Goal: Task Accomplishment & Management: Use online tool/utility

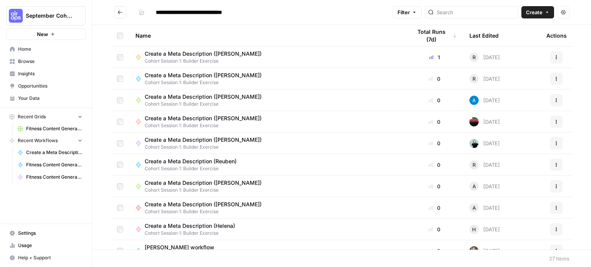
click at [26, 49] on span "Home" at bounding box center [50, 49] width 64 height 7
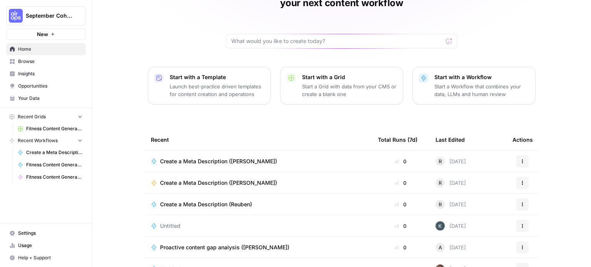
scroll to position [60, 0]
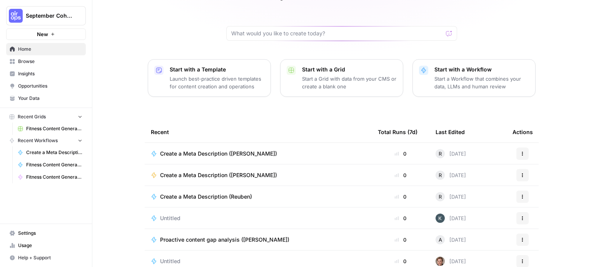
click at [34, 60] on span "Browse" at bounding box center [50, 61] width 64 height 7
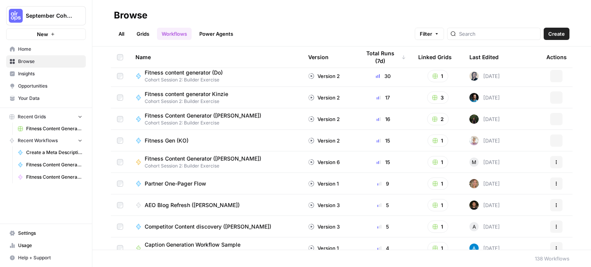
scroll to position [12, 0]
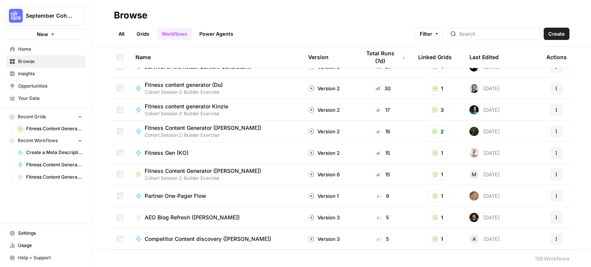
click at [127, 32] on link "All" at bounding box center [121, 34] width 15 height 12
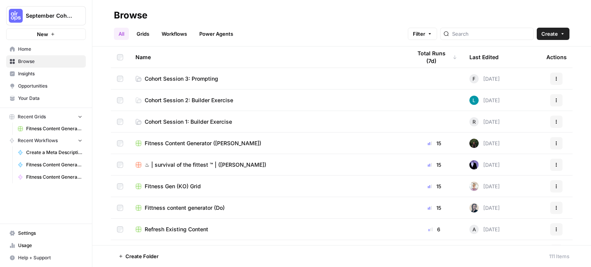
click at [182, 123] on span "Cohort Session 1: Builder Exercise" at bounding box center [188, 122] width 87 height 8
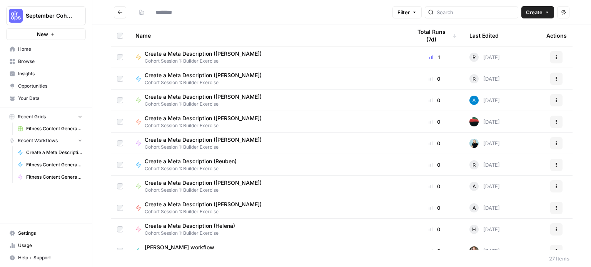
type input "**********"
click at [118, 13] on icon "Go back" at bounding box center [119, 12] width 5 height 5
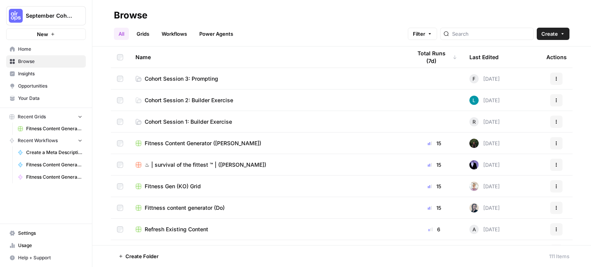
click at [174, 99] on span "Cohort Session 2: Builder Exercise" at bounding box center [189, 101] width 88 height 8
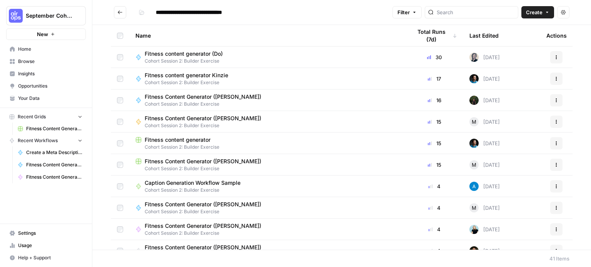
click at [549, 14] on icon "button" at bounding box center [546, 12] width 5 height 5
click at [520, 43] on span "Workflow" at bounding box center [522, 41] width 43 height 8
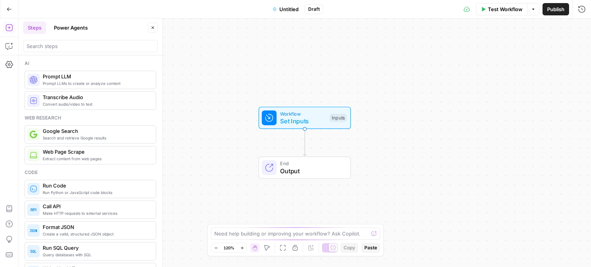
click at [290, 10] on span "Untitled" at bounding box center [288, 9] width 19 height 8
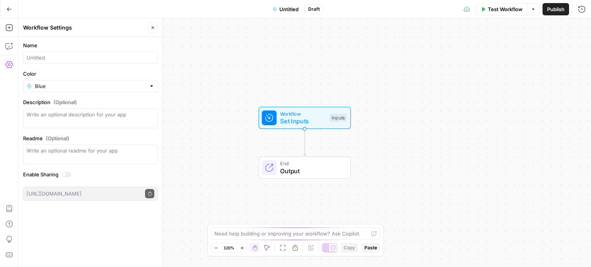
click at [290, 8] on span "Untitled" at bounding box center [288, 9] width 19 height 8
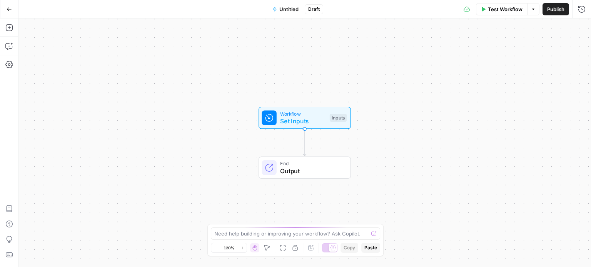
click at [291, 8] on span "Untitled" at bounding box center [288, 9] width 19 height 8
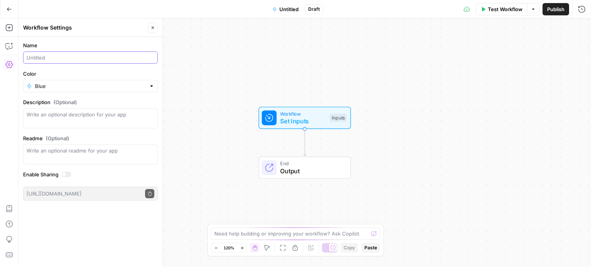
click at [63, 58] on input "Name" at bounding box center [91, 58] width 128 height 8
type input "Fitness content generator ([PERSON_NAME])"
click at [74, 88] on input "Blue" at bounding box center [90, 86] width 111 height 8
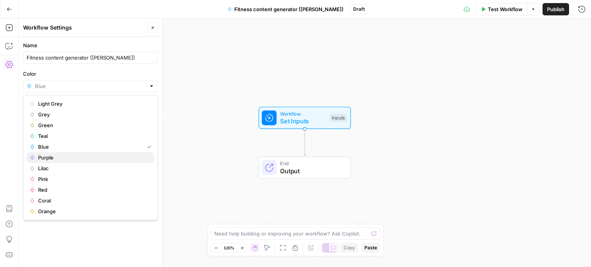
click at [54, 158] on span "Purple" at bounding box center [93, 158] width 110 height 8
type input "Purple"
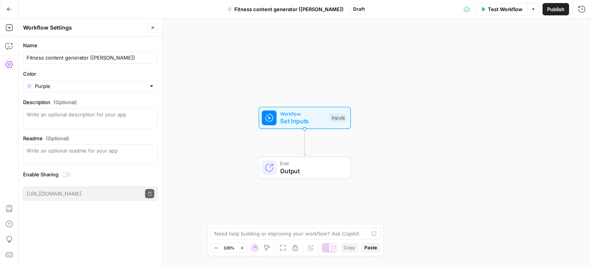
click at [554, 10] on span "Publish" at bounding box center [555, 9] width 17 height 8
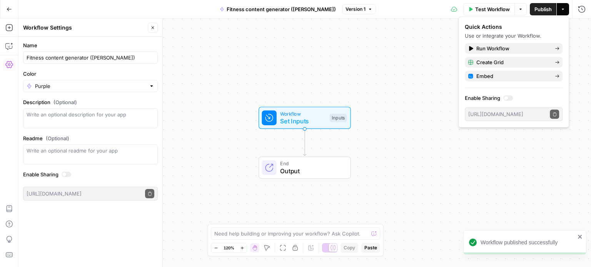
click at [578, 236] on icon "close" at bounding box center [580, 237] width 4 height 4
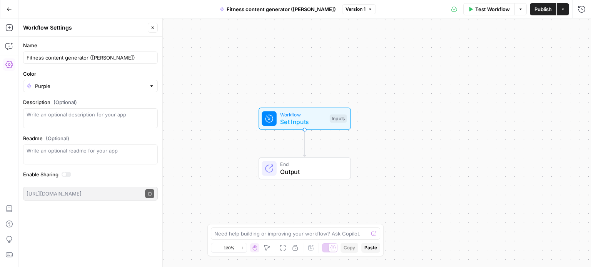
drag, startPoint x: 424, startPoint y: 155, endPoint x: 364, endPoint y: 103, distance: 79.3
click at [364, 103] on div "Workflow Set Inputs Inputs End Output" at bounding box center [304, 142] width 572 height 249
click at [151, 29] on icon "button" at bounding box center [152, 27] width 5 height 5
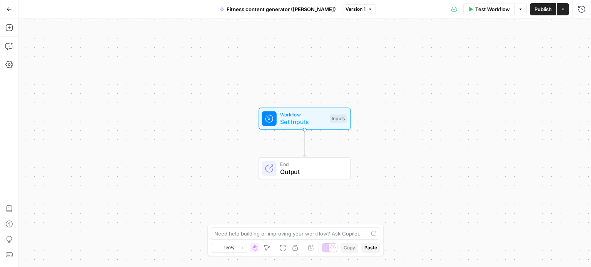
click at [385, 124] on div "Workflow Set Inputs Inputs End Output" at bounding box center [304, 142] width 572 height 249
click at [9, 9] on icon "button" at bounding box center [9, 9] width 5 height 5
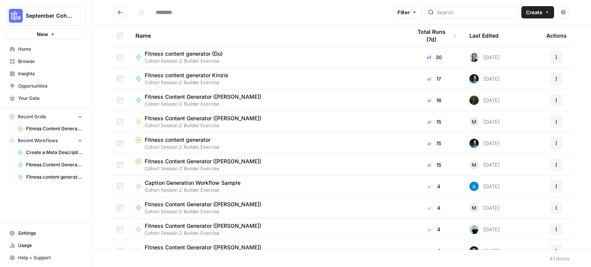
type input "**********"
click at [118, 13] on icon "Go back" at bounding box center [119, 12] width 5 height 5
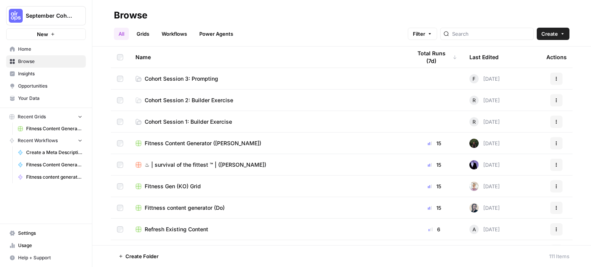
click at [38, 97] on span "Your Data" at bounding box center [50, 98] width 64 height 7
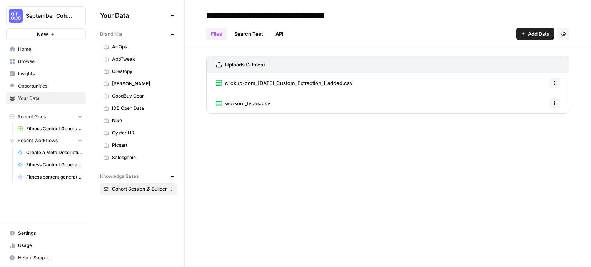
click at [554, 106] on button "Options" at bounding box center [554, 103] width 10 height 10
click at [251, 101] on span "workout_types.csv" at bounding box center [247, 104] width 45 height 8
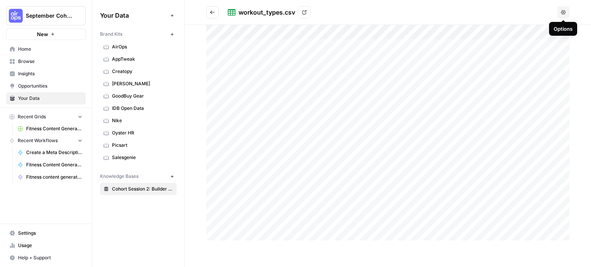
click at [559, 14] on button "Options" at bounding box center [563, 12] width 12 height 12
click at [306, 12] on icon at bounding box center [304, 12] width 5 height 5
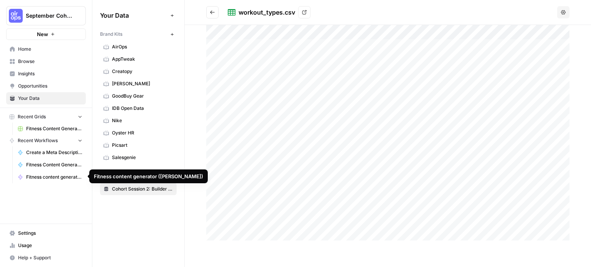
click at [43, 178] on span "Fitness content generator (Rob M)" at bounding box center [54, 177] width 56 height 7
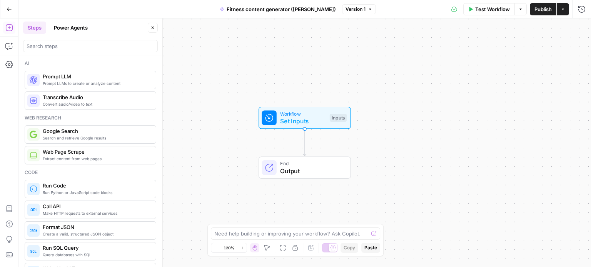
click at [9, 12] on button "Go Back" at bounding box center [9, 9] width 14 height 14
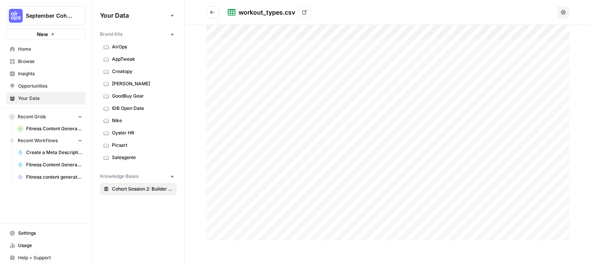
click at [35, 60] on span "Browse" at bounding box center [50, 61] width 64 height 7
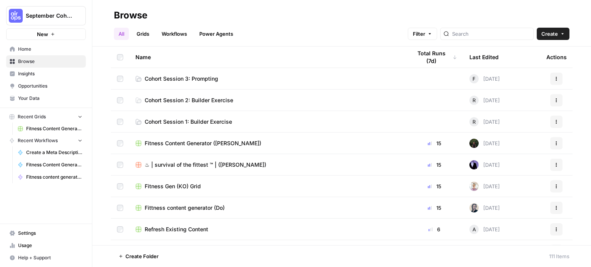
click at [191, 96] on td "Cohort Session 2: Builder Exercise" at bounding box center [267, 100] width 276 height 21
click at [185, 100] on span "Cohort Session 2: Builder Exercise" at bounding box center [189, 101] width 88 height 8
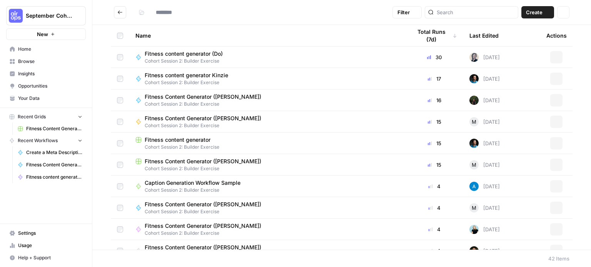
type input "**********"
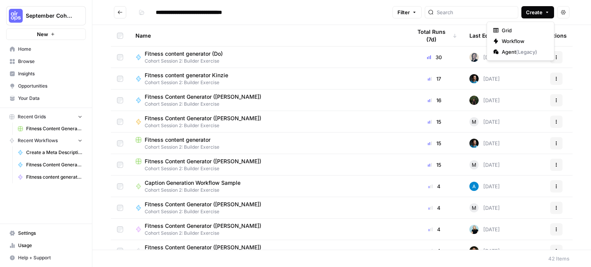
click at [548, 16] on button "Create" at bounding box center [537, 12] width 33 height 12
click at [524, 36] on button "Workflow" at bounding box center [520, 41] width 61 height 11
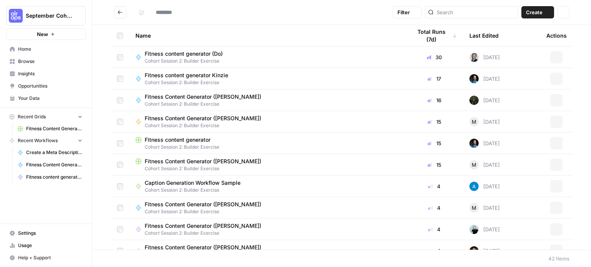
type input "**********"
click at [551, 10] on button "Create" at bounding box center [537, 12] width 33 height 12
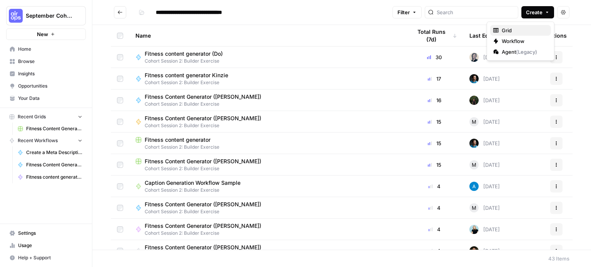
click at [523, 32] on span "Grid" at bounding box center [522, 31] width 43 height 8
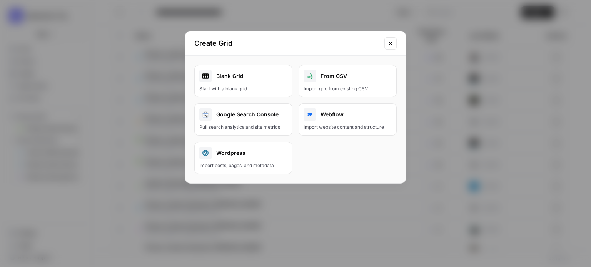
click at [231, 72] on div "Blank Grid" at bounding box center [243, 76] width 88 height 12
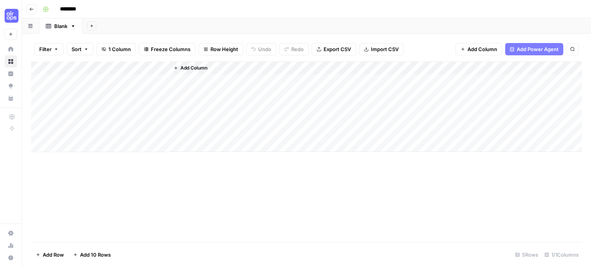
click at [80, 11] on input "********" at bounding box center [78, 9] width 43 height 12
type input "**********"
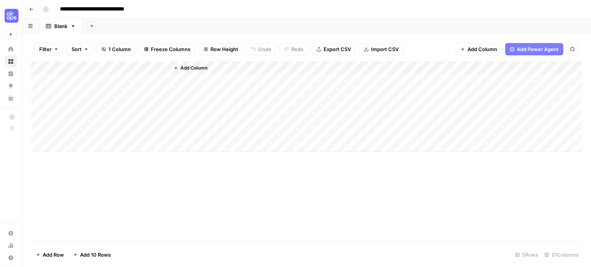
click at [126, 170] on div "Add Column" at bounding box center [306, 152] width 550 height 181
click at [374, 53] on button "Import CSV" at bounding box center [381, 49] width 45 height 12
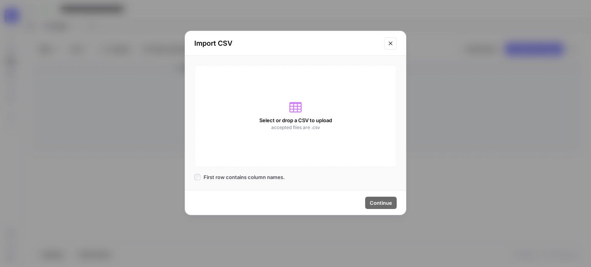
click at [295, 123] on span "Select or drop a CSV to upload" at bounding box center [295, 121] width 73 height 8
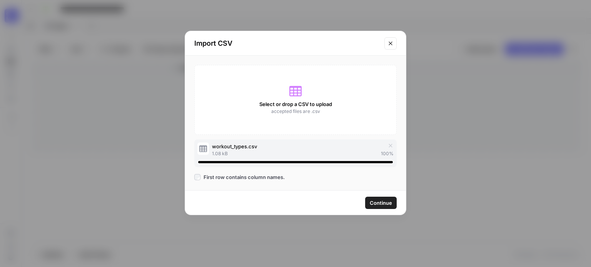
click at [371, 202] on span "Continue" at bounding box center [380, 203] width 22 height 8
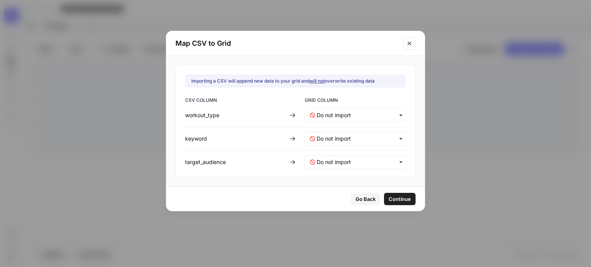
click at [368, 120] on div "button" at bounding box center [355, 115] width 101 height 14
click at [333, 118] on input "text" at bounding box center [358, 116] width 84 height 8
click at [334, 146] on span "Create new column" at bounding box center [337, 149] width 43 height 7
click at [338, 136] on input "text" at bounding box center [358, 139] width 84 height 8
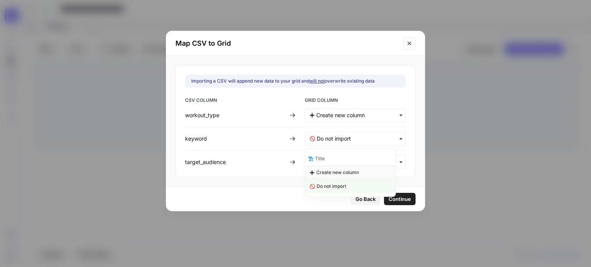
click at [332, 169] on span "Create new column" at bounding box center [337, 172] width 43 height 7
click at [339, 160] on input "text" at bounding box center [358, 162] width 84 height 8
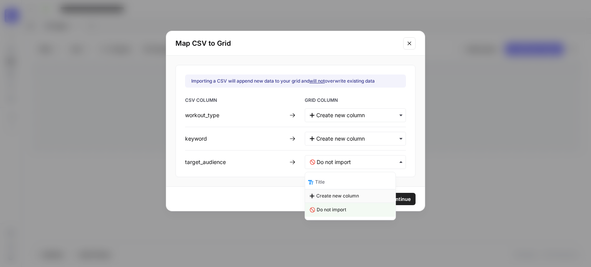
click at [332, 196] on span "Create new column" at bounding box center [337, 196] width 43 height 7
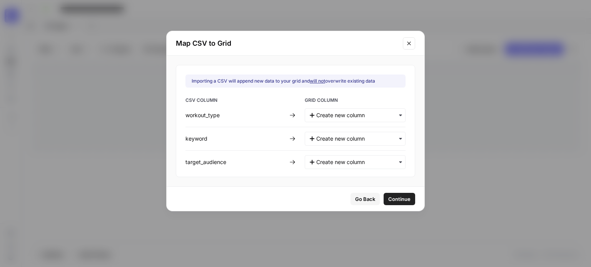
click at [390, 201] on span "Continue" at bounding box center [399, 199] width 22 height 8
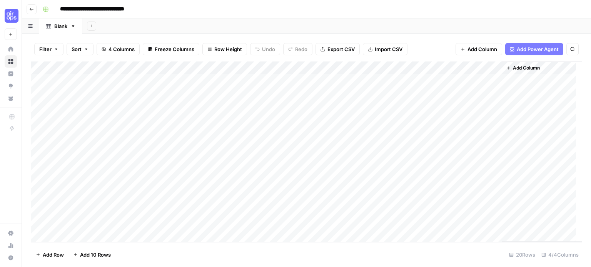
click at [40, 133] on div "Add Column" at bounding box center [306, 152] width 550 height 181
click at [40, 121] on div "Add Column" at bounding box center [306, 152] width 550 height 181
click at [40, 109] on div "Add Column" at bounding box center [306, 152] width 550 height 181
click at [39, 92] on div "Add Column" at bounding box center [306, 152] width 550 height 181
click at [39, 83] on div "Add Column" at bounding box center [306, 152] width 550 height 181
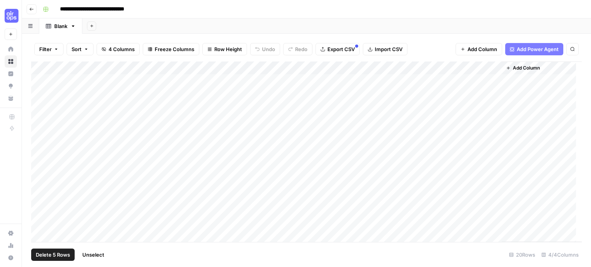
click at [62, 253] on span "Delete 5 Rows" at bounding box center [53, 255] width 34 height 8
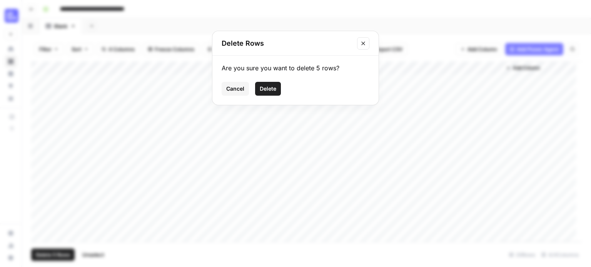
click at [271, 93] on button "Delete" at bounding box center [268, 89] width 26 height 14
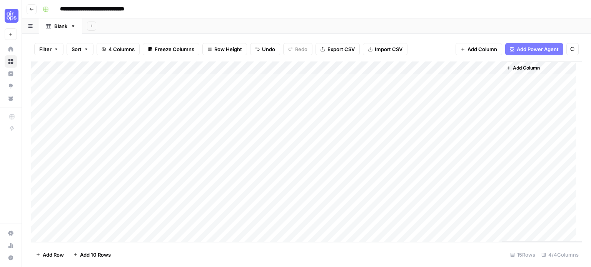
click at [98, 66] on div "Add Column" at bounding box center [306, 152] width 550 height 181
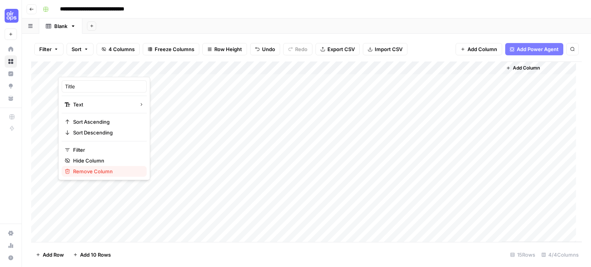
click at [85, 170] on span "Remove Column" at bounding box center [106, 172] width 67 height 8
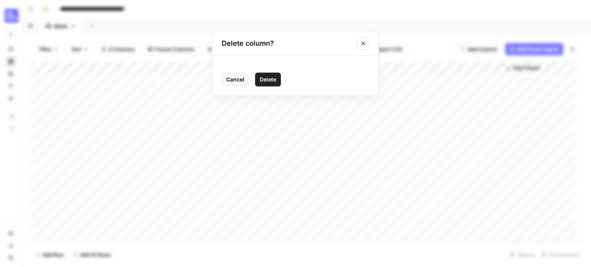
click at [264, 83] on button "Delete" at bounding box center [268, 80] width 26 height 14
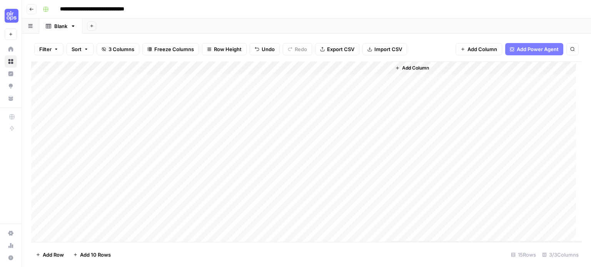
click at [31, 10] on icon "button" at bounding box center [32, 9] width 4 height 3
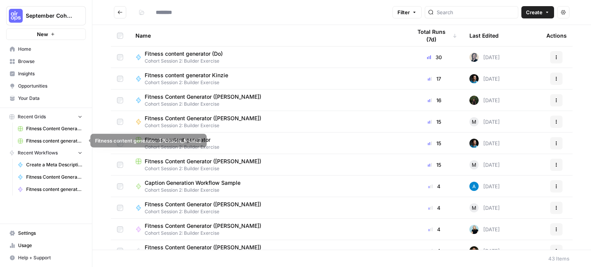
type input "**********"
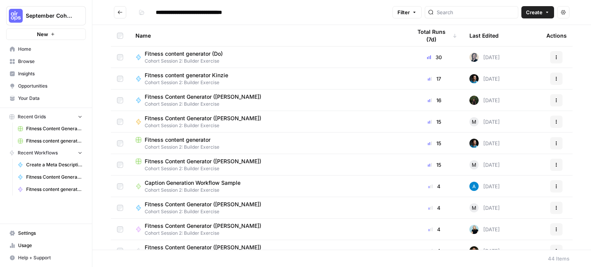
click at [57, 14] on span "September Cohort" at bounding box center [49, 16] width 47 height 8
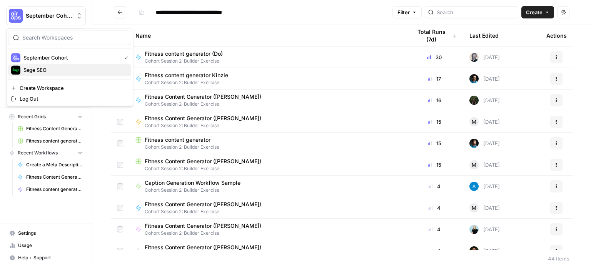
click at [51, 72] on span "Sage SEO" at bounding box center [74, 70] width 102 height 8
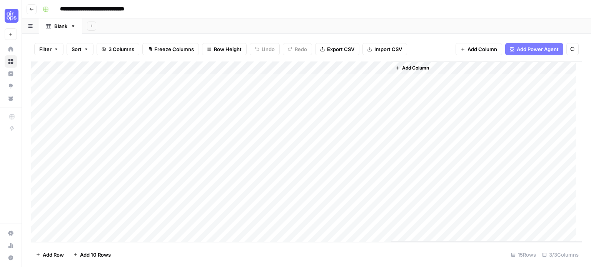
click at [418, 65] on span "Add Column" at bounding box center [415, 68] width 27 height 7
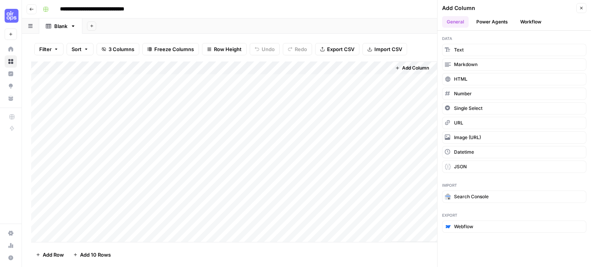
click at [528, 22] on button "Workflow" at bounding box center [530, 22] width 30 height 12
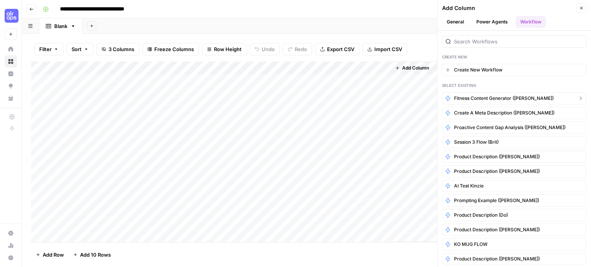
click at [483, 96] on span "Fitness content generator ([PERSON_NAME])" at bounding box center [504, 98] width 100 height 7
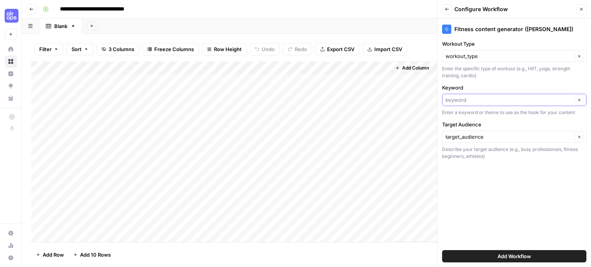
click at [483, 98] on input "Keyword" at bounding box center [508, 100] width 126 height 8
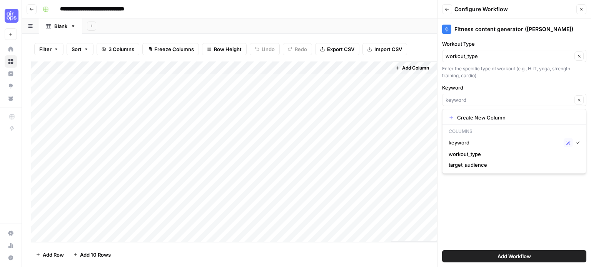
type input "keyword"
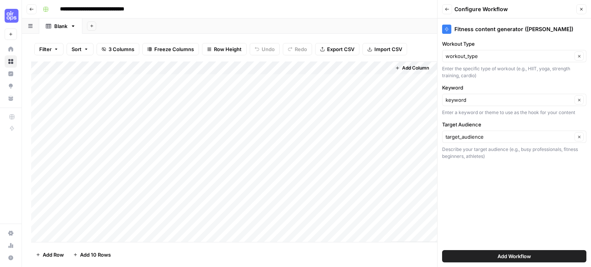
click at [498, 203] on div "Fitness content generator ([PERSON_NAME]) Workout Type workout_type Clear Enter…" at bounding box center [513, 142] width 153 height 249
click at [498, 256] on span "Add Workflow" at bounding box center [513, 257] width 33 height 8
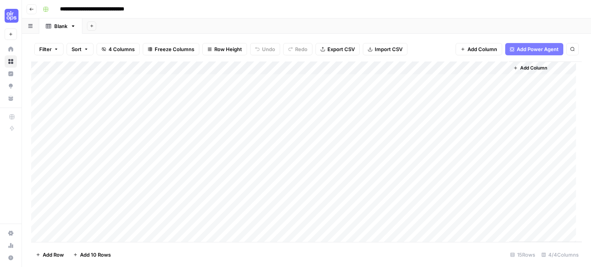
click at [398, 81] on div "Add Column" at bounding box center [306, 152] width 550 height 181
click at [374, 81] on div "Add Column" at bounding box center [306, 152] width 550 height 181
click at [372, 78] on div "Add Column" at bounding box center [306, 152] width 550 height 181
click at [419, 82] on div "Add Column" at bounding box center [306, 152] width 550 height 181
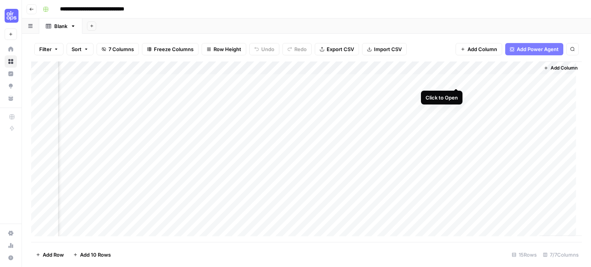
click at [457, 79] on div "Add Column" at bounding box center [306, 152] width 550 height 181
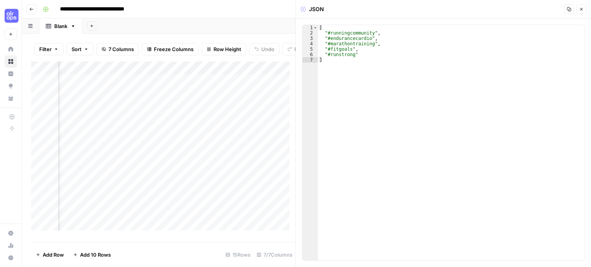
click at [580, 8] on icon "button" at bounding box center [581, 9] width 5 height 5
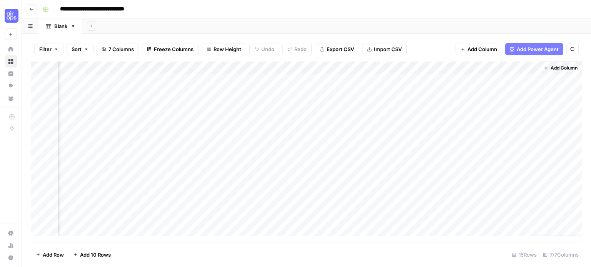
scroll to position [0, 174]
click at [519, 79] on div "Add Column" at bounding box center [306, 152] width 550 height 181
click at [535, 80] on div "Add Column" at bounding box center [306, 152] width 550 height 181
click at [274, 94] on div "Add Column" at bounding box center [306, 152] width 550 height 181
click at [272, 107] on div "Add Column" at bounding box center [306, 152] width 550 height 181
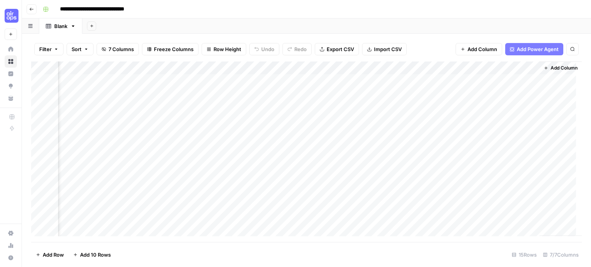
scroll to position [0, 183]
click at [485, 109] on div "Add Column" at bounding box center [306, 152] width 550 height 181
click at [488, 93] on div "Add Column" at bounding box center [306, 152] width 550 height 181
click at [503, 93] on div "Add Column" at bounding box center [306, 152] width 550 height 181
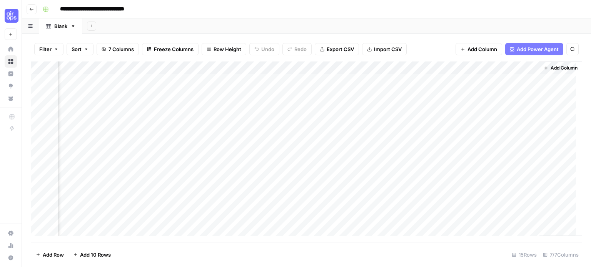
click at [214, 118] on div "Add Column" at bounding box center [306, 152] width 550 height 181
click at [216, 133] on div "Add Column" at bounding box center [306, 152] width 550 height 181
click at [354, 120] on div "Add Column" at bounding box center [306, 152] width 550 height 181
click at [380, 120] on div "Add Column" at bounding box center [306, 152] width 550 height 181
click at [380, 119] on div "Add Column" at bounding box center [306, 152] width 550 height 181
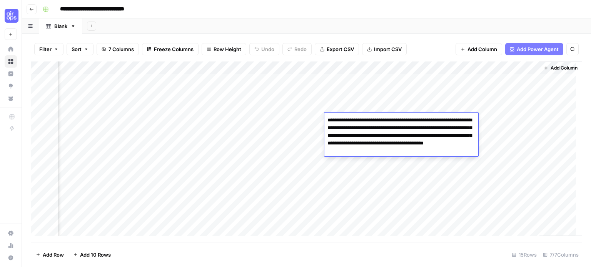
click at [380, 119] on textarea "**********" at bounding box center [401, 136] width 154 height 42
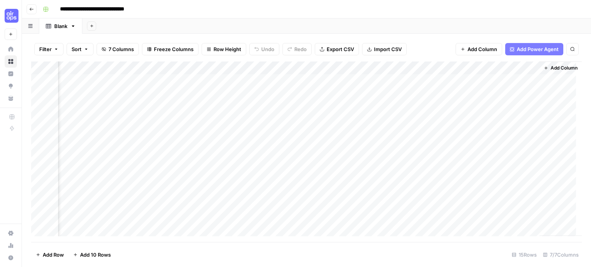
click at [376, 131] on div "Add Column" at bounding box center [306, 152] width 550 height 181
click at [479, 132] on div "Add Column" at bounding box center [306, 152] width 550 height 181
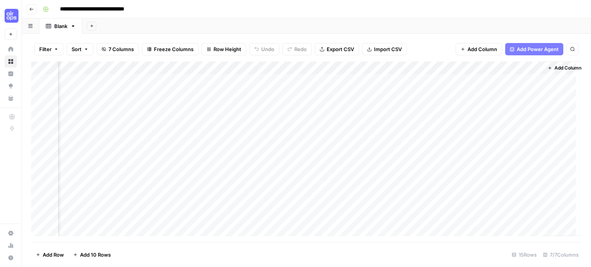
click at [33, 10] on icon "button" at bounding box center [31, 9] width 5 height 5
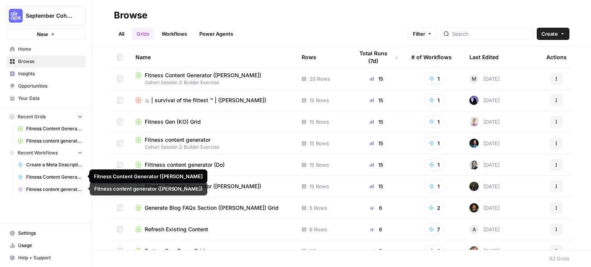
click at [48, 187] on span "Fitness content generator (Rob M)" at bounding box center [54, 189] width 56 height 7
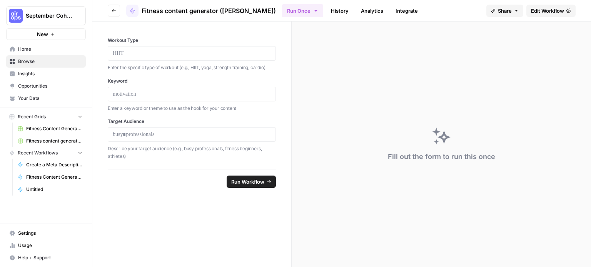
click at [541, 17] on header "Go back Fitness content generator (Rob M) Run Once History Analytics Integrate …" at bounding box center [341, 11] width 498 height 22
click at [542, 15] on link "Edit Workflow" at bounding box center [550, 11] width 49 height 12
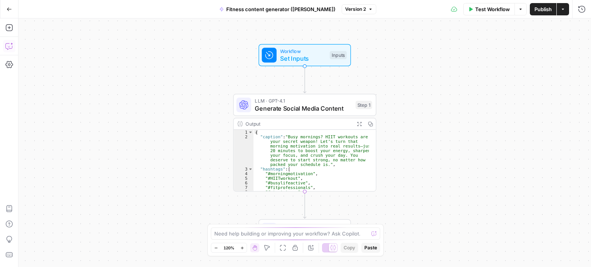
click at [11, 50] on button "Copilot" at bounding box center [9, 46] width 12 height 12
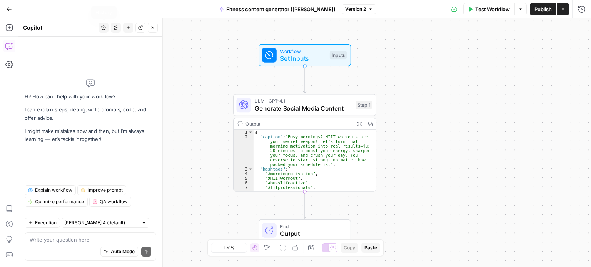
click at [102, 27] on icon "button" at bounding box center [103, 27] width 5 height 5
click at [100, 55] on span "Create a workflow with 3 inputs: workout_type, keyword, and target_audience. Th…" at bounding box center [102, 55] width 107 height 8
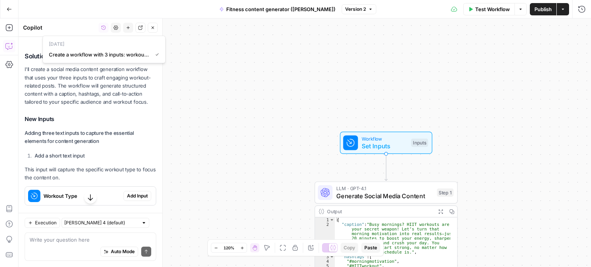
scroll to position [156, 0]
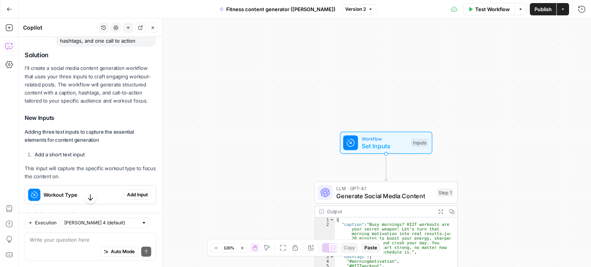
click at [10, 15] on button "Go Back" at bounding box center [9, 9] width 14 height 14
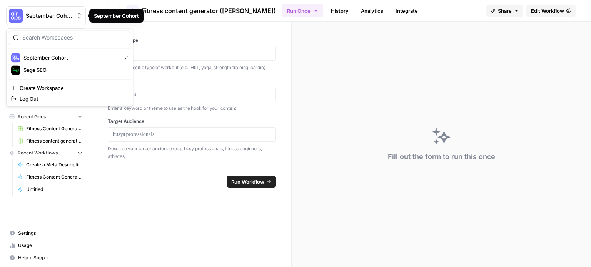
click at [47, 18] on span "September Cohort" at bounding box center [49, 16] width 47 height 8
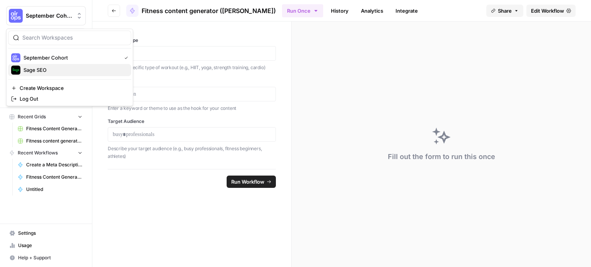
click at [50, 70] on span "Sage SEO" at bounding box center [74, 70] width 102 height 8
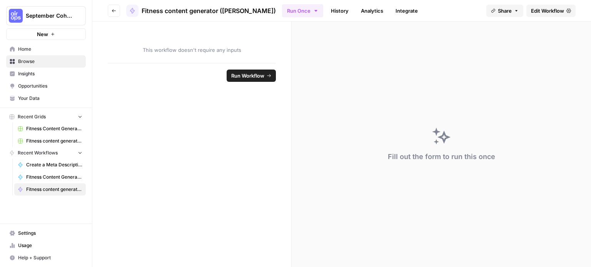
click at [541, 10] on span "Edit Workflow" at bounding box center [547, 11] width 33 height 8
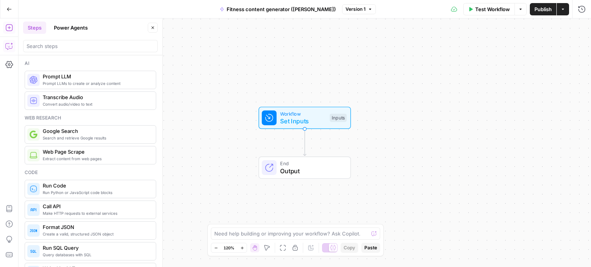
click at [9, 46] on icon "button" at bounding box center [9, 46] width 8 height 8
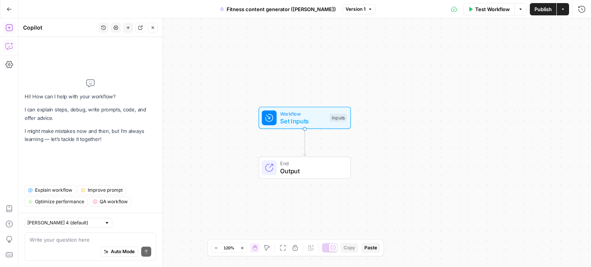
click at [9, 30] on icon "button" at bounding box center [9, 28] width 8 height 8
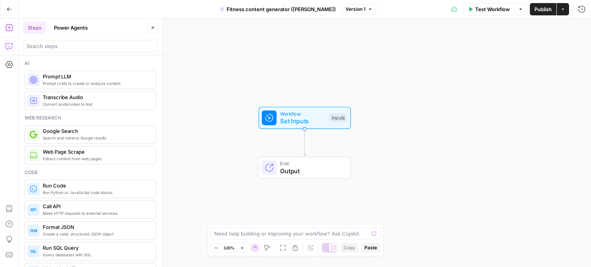
click at [10, 46] on icon "button" at bounding box center [9, 46] width 8 height 8
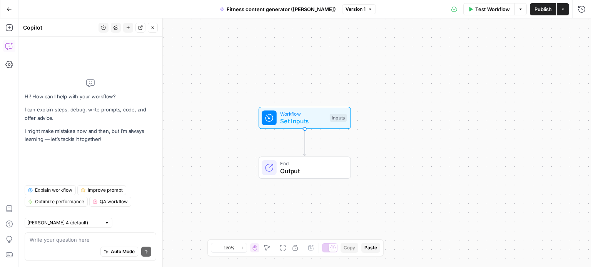
click at [65, 240] on textarea at bounding box center [90, 240] width 121 height 8
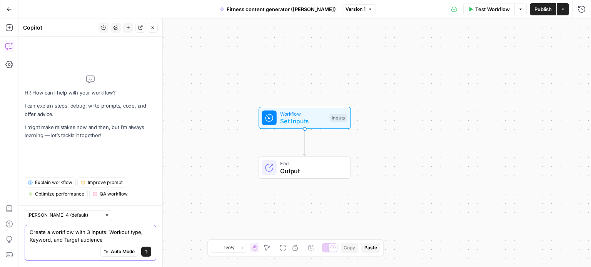
click at [110, 231] on textarea "Create a workflow with 3 inputs: Workout type, Keyword, and Target audience" at bounding box center [90, 235] width 121 height 15
click at [43, 240] on textarea "Create a workflow with 3 inputs: workout_type, Keyword, and Target audience" at bounding box center [90, 235] width 121 height 15
click at [66, 240] on textarea "Create a workflow with 3 inputs: workout_type, keyword, and Target audience" at bounding box center [90, 235] width 121 height 15
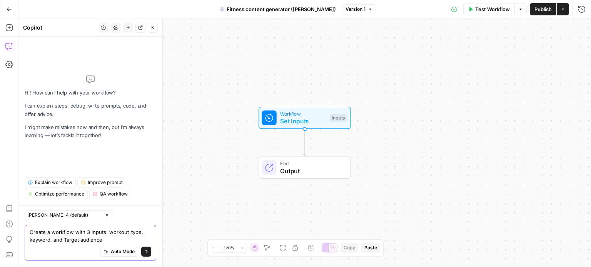
click at [66, 240] on textarea "Create a workflow with 3 inputs: workout_type, keyword, and Target audience" at bounding box center [90, 235] width 121 height 15
click at [128, 242] on textarea "Create a workflow with 3 inputs: workout_type, keyword, and target_audience" at bounding box center [90, 235] width 121 height 15
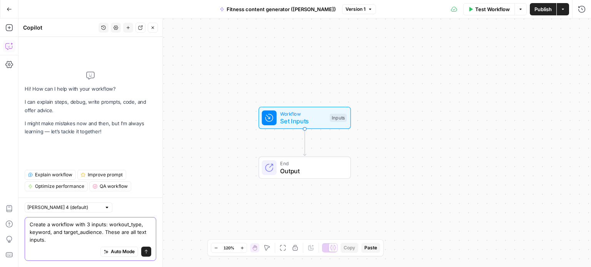
click at [128, 242] on textarea "Create a workflow with 3 inputs: workout_type, keyword, and target_audience. Th…" at bounding box center [90, 232] width 121 height 23
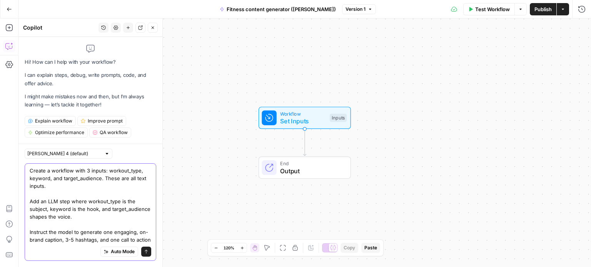
type textarea "Create a workflow with 3 inputs: workout_type, keyword, and target_audience. Th…"
click at [147, 252] on icon "submit" at bounding box center [146, 252] width 5 height 5
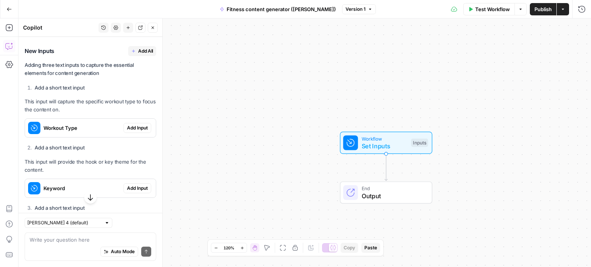
scroll to position [228, 0]
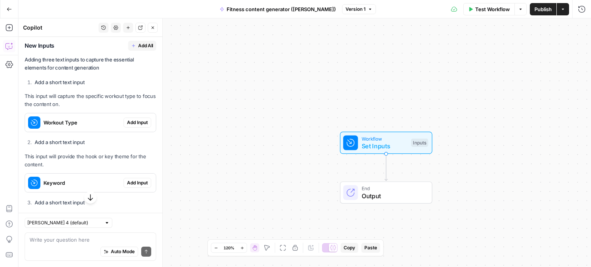
click at [131, 123] on span "Add Input" at bounding box center [137, 122] width 21 height 7
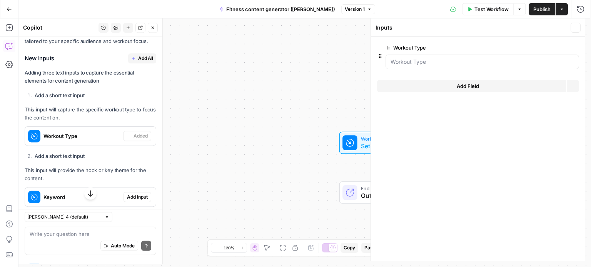
scroll to position [241, 0]
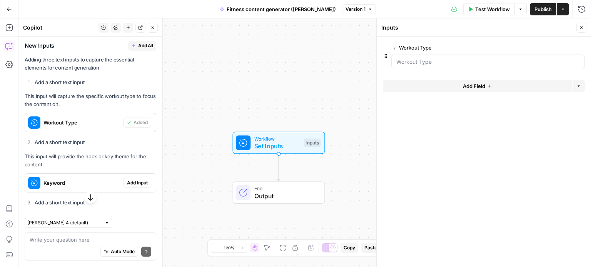
click at [131, 178] on button "Add Input" at bounding box center [137, 183] width 28 height 10
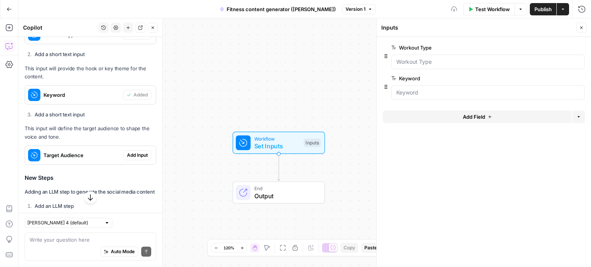
scroll to position [329, 0]
click at [128, 156] on span "Add Input" at bounding box center [137, 154] width 21 height 7
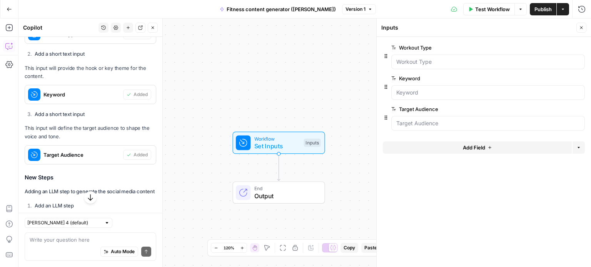
scroll to position [398, 0]
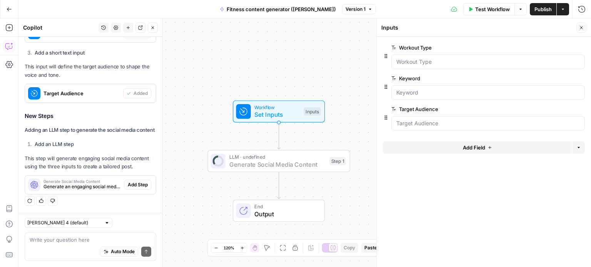
click at [129, 183] on span "Add Step" at bounding box center [138, 184] width 20 height 7
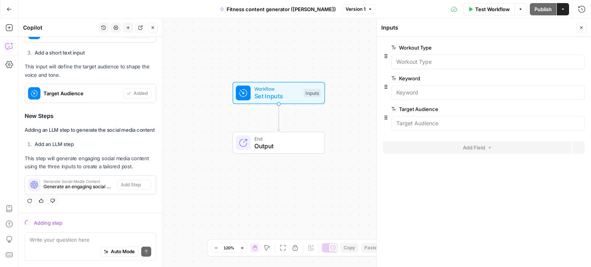
scroll to position [385, 0]
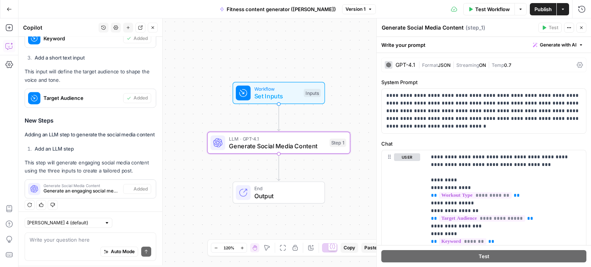
type textarea "Generate Social Media Content"
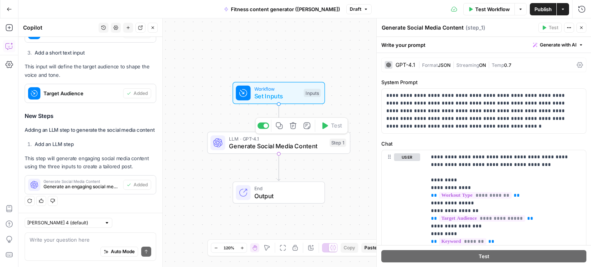
click at [251, 146] on span "Generate Social Media Content" at bounding box center [277, 145] width 97 height 9
click at [489, 6] on span "Test Workflow" at bounding box center [492, 9] width 35 height 8
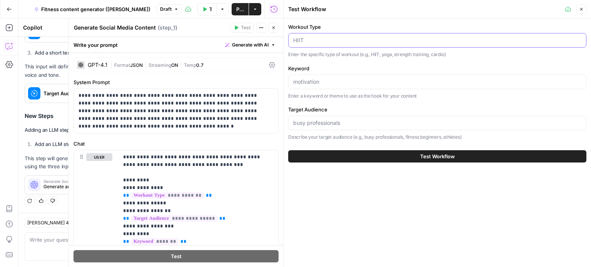
click at [378, 41] on input "Workout Type" at bounding box center [437, 41] width 288 height 8
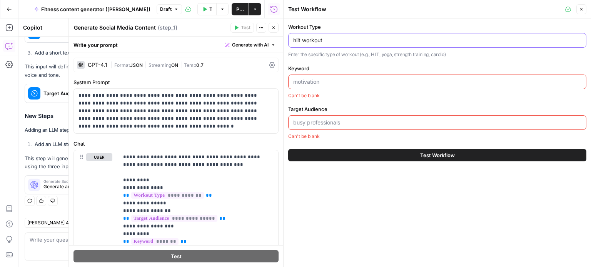
type input "hiit workout"
type input "morning motivation"
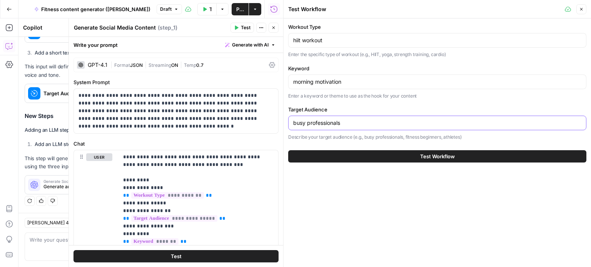
type input "busy professionals"
click at [393, 155] on button "Test Workflow" at bounding box center [437, 156] width 298 height 12
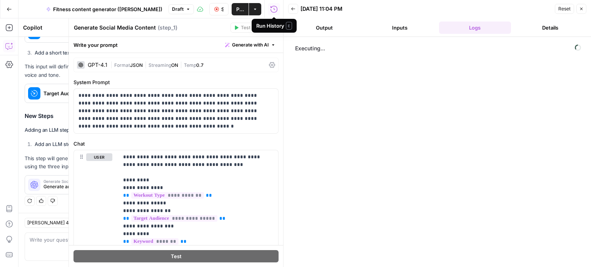
click at [275, 25] on div "Run History E" at bounding box center [274, 26] width 36 height 8
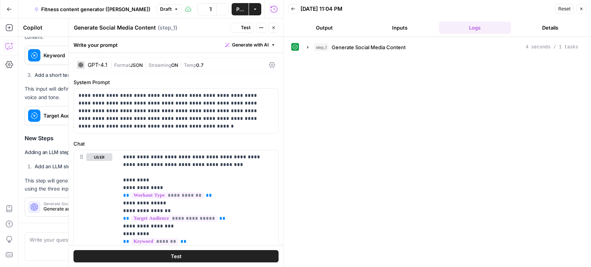
click at [275, 28] on icon "button" at bounding box center [273, 27] width 5 height 5
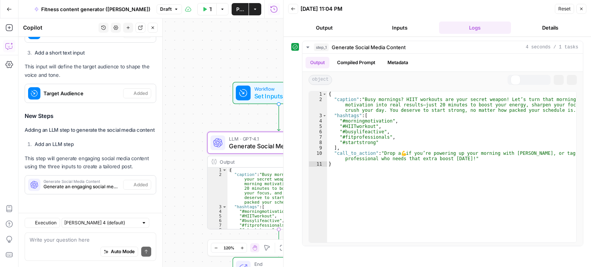
scroll to position [398, 0]
click at [263, 147] on span "Generate Social Media Content" at bounding box center [277, 145] width 97 height 9
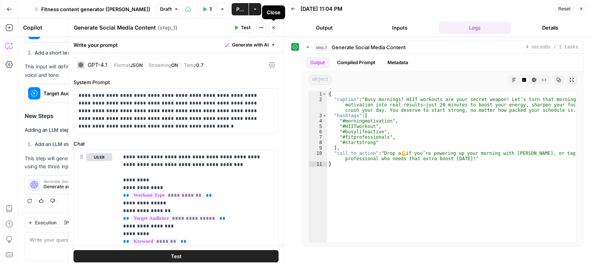
click at [272, 29] on icon "button" at bounding box center [273, 27] width 5 height 5
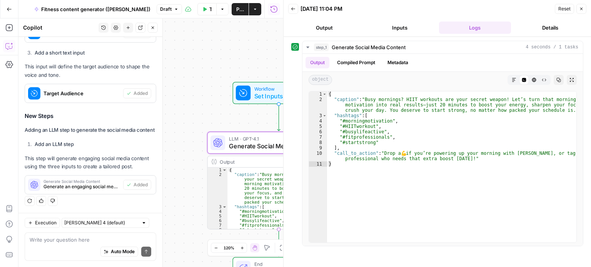
click at [578, 9] on button "Close" at bounding box center [581, 9] width 10 height 10
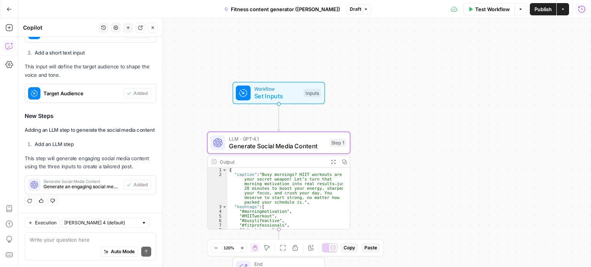
click at [546, 13] on span "Publish" at bounding box center [542, 9] width 17 height 8
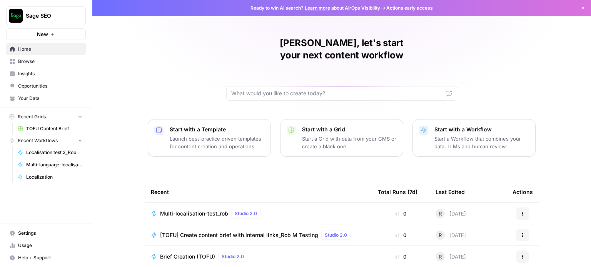
click at [38, 63] on span "Browse" at bounding box center [50, 61] width 64 height 7
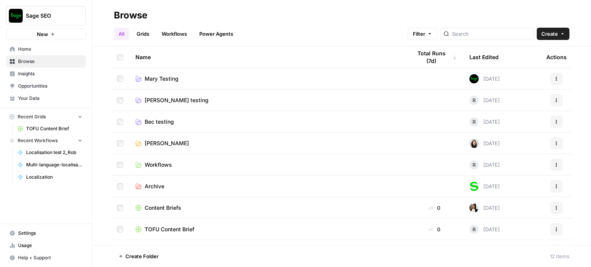
click at [171, 99] on span "Rob M testing" at bounding box center [177, 101] width 64 height 8
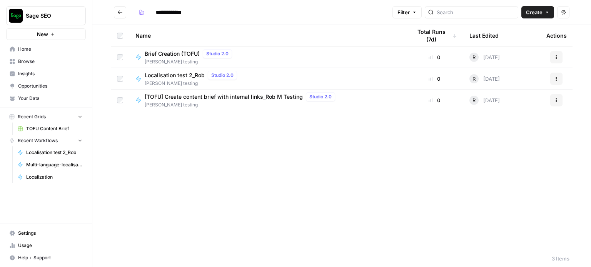
click at [546, 11] on icon "button" at bounding box center [546, 12] width 5 height 5
click at [520, 40] on span "Workflow" at bounding box center [522, 41] width 43 height 8
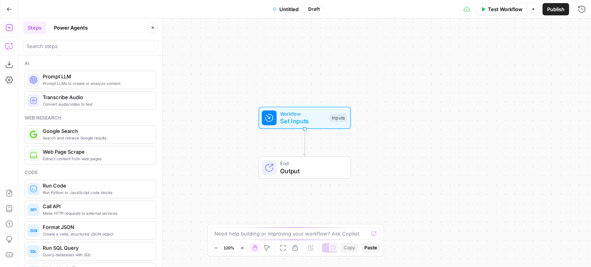
click at [8, 43] on icon "button" at bounding box center [9, 46] width 8 height 8
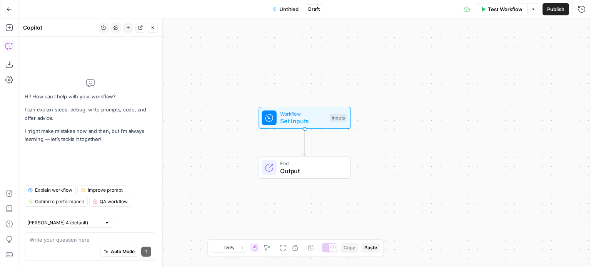
click at [68, 237] on textarea at bounding box center [90, 240] width 121 height 8
type textarea "L"
type textarea "Create the following inputs for this workflow:"
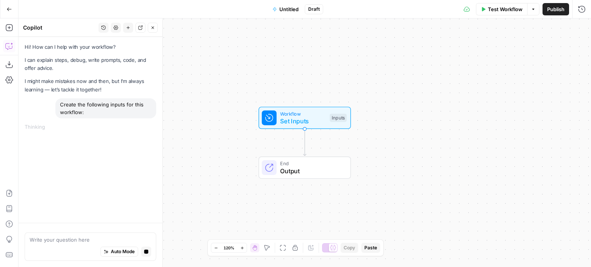
click at [81, 239] on textarea at bounding box center [90, 240] width 121 height 8
click at [148, 251] on icon "button" at bounding box center [146, 252] width 4 height 4
click at [123, 241] on textarea at bounding box center [90, 240] width 121 height 8
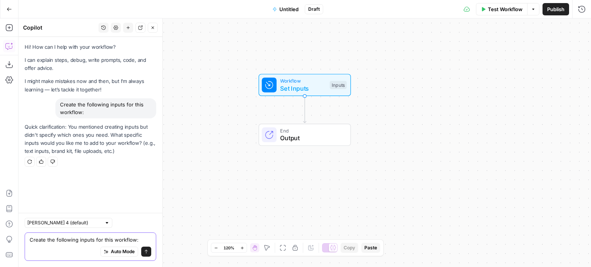
click at [143, 241] on textarea "Create the following inputs for this workflow:" at bounding box center [90, 240] width 121 height 8
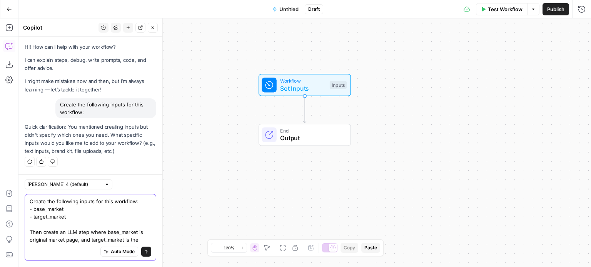
scroll to position [6, 0]
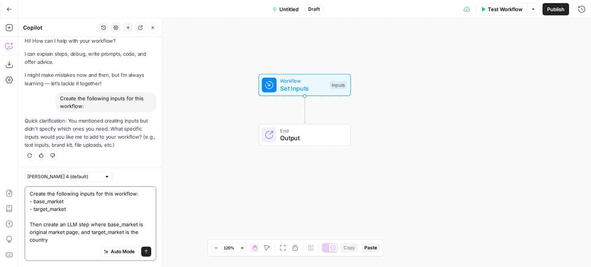
click at [70, 234] on textarea "Create the following inputs for this workflow: - base_market - target_market Th…" at bounding box center [90, 217] width 121 height 54
click at [115, 240] on textarea "Create the following inputs for this workflow: - base_market - target_market Th…" at bounding box center [90, 217] width 121 height 54
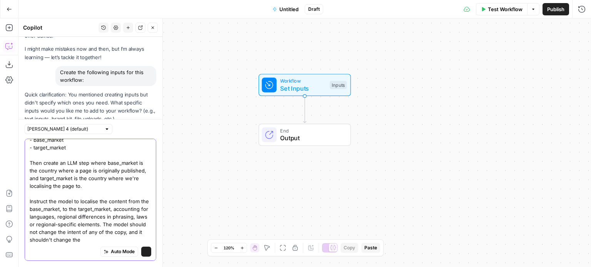
scroll to position [54, 0]
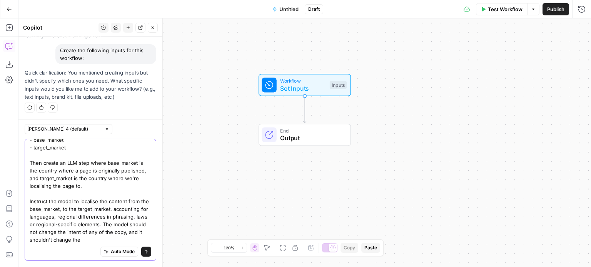
click at [79, 193] on textarea "Create the following inputs for this workflow: - base_market - target_market Th…" at bounding box center [90, 185] width 121 height 115
click at [91, 242] on textarea "Create the following inputs for this workflow: - base_market - target_market Th…" at bounding box center [90, 185] width 121 height 115
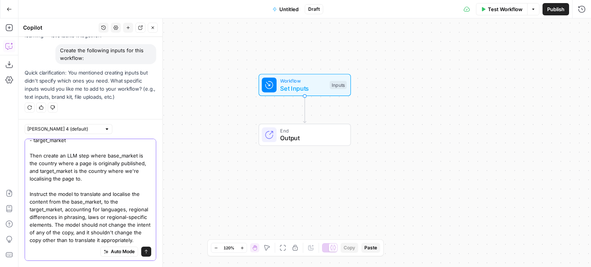
scroll to position [29, 0]
type textarea "Create the following inputs for this workflow: - base_market - target_market Th…"
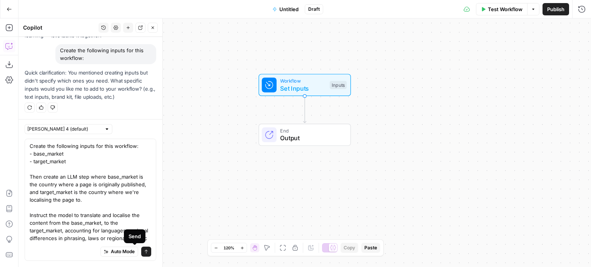
click at [144, 251] on icon "submit" at bounding box center [146, 252] width 5 height 5
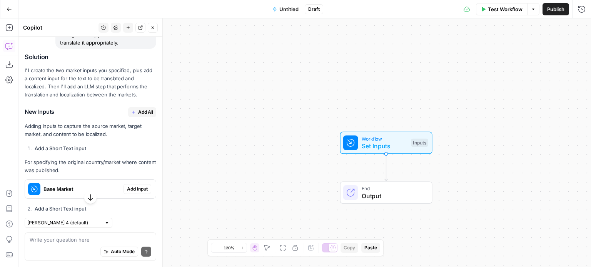
scroll to position [350, 0]
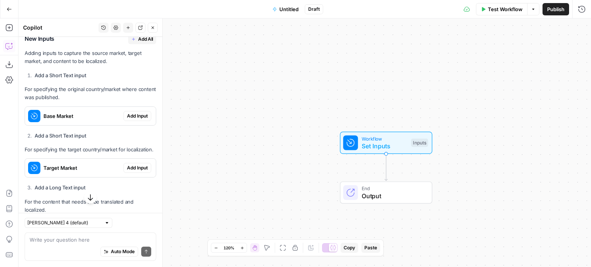
click at [131, 118] on span "Add Input" at bounding box center [137, 116] width 21 height 7
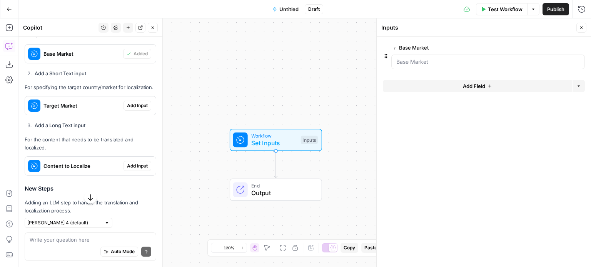
scroll to position [438, 0]
click at [128, 109] on span "Add Input" at bounding box center [137, 105] width 21 height 7
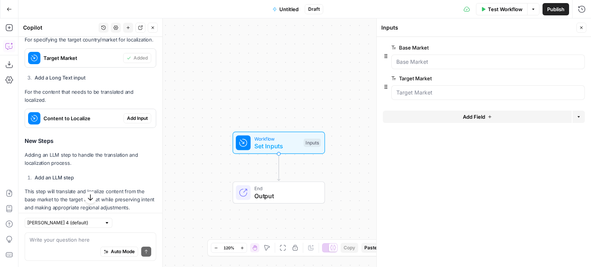
scroll to position [528, 0]
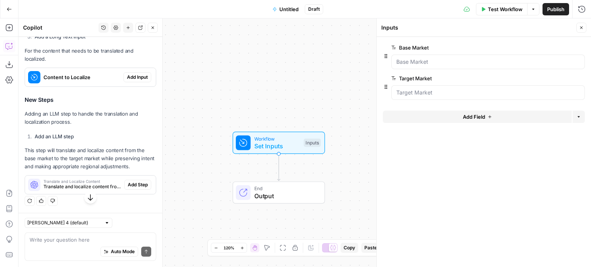
click at [137, 81] on span "Add Input" at bounding box center [137, 77] width 21 height 7
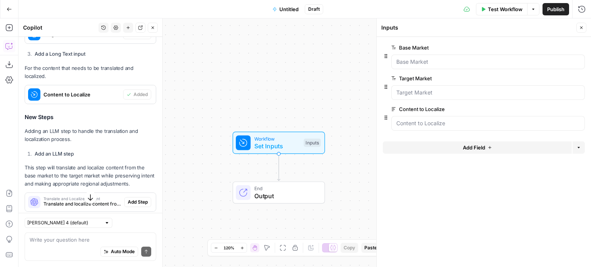
scroll to position [533, 0]
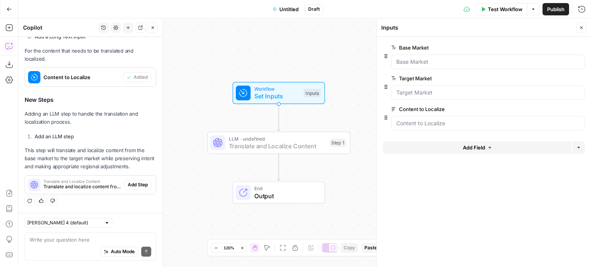
click at [135, 187] on span "Add Step" at bounding box center [138, 184] width 20 height 7
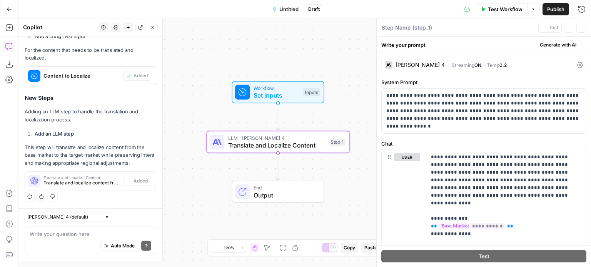
type textarea "Translate and Localize Content"
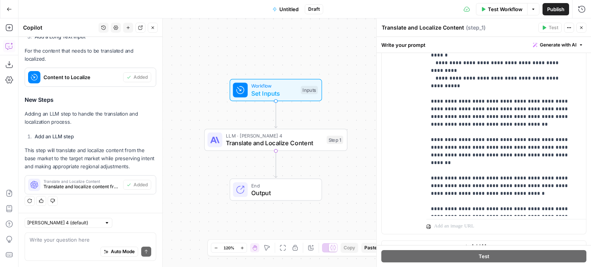
scroll to position [251, 0]
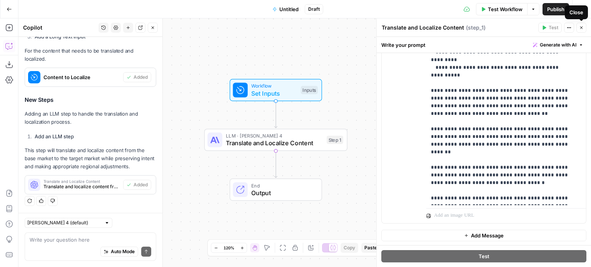
click at [581, 29] on icon "button" at bounding box center [581, 27] width 5 height 5
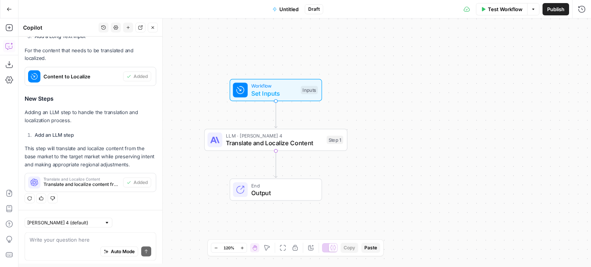
scroll to position [533, 0]
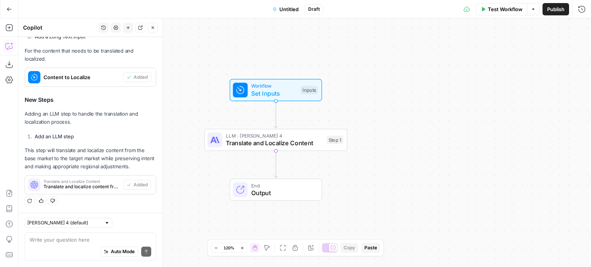
click at [291, 11] on span "Untitled" at bounding box center [288, 9] width 19 height 8
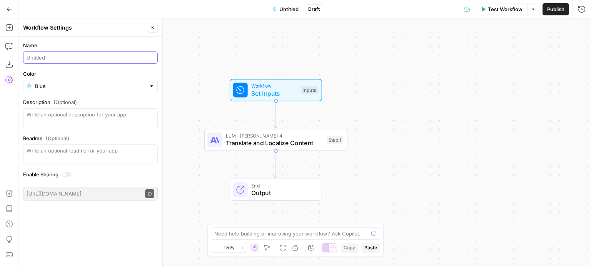
click at [63, 59] on input "Name" at bounding box center [91, 58] width 128 height 8
type input "Multi-region localisation workflow"
click at [178, 58] on div "Workflow Set Inputs Inputs LLM · Claude Sonnet 4 Translate and Localize Content…" at bounding box center [304, 142] width 572 height 249
click at [155, 28] on span "Close" at bounding box center [155, 28] width 0 height 0
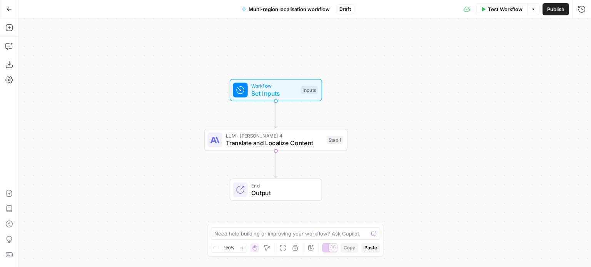
click at [10, 9] on icon "button" at bounding box center [9, 8] width 5 height 3
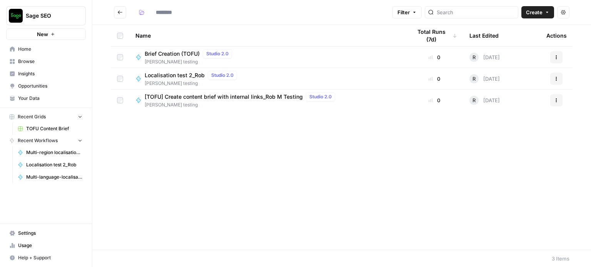
click at [35, 14] on span "Sage SEO" at bounding box center [49, 16] width 47 height 8
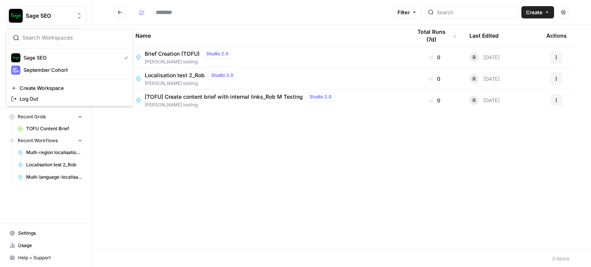
type input "**********"
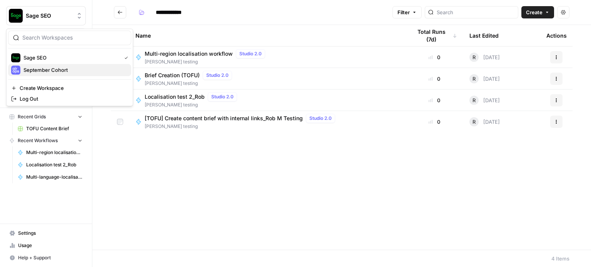
click at [42, 75] on button "September Cohort" at bounding box center [69, 70] width 123 height 12
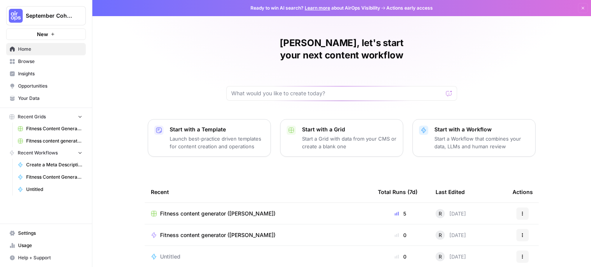
click at [41, 98] on span "Your Data" at bounding box center [50, 98] width 64 height 7
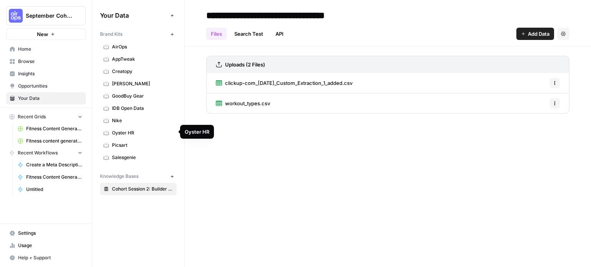
click at [130, 133] on span "Oyster HR" at bounding box center [142, 133] width 61 height 7
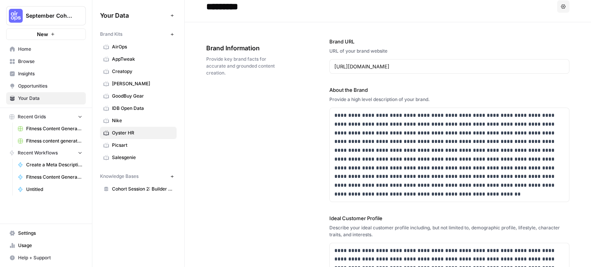
scroll to position [8, 0]
click at [171, 34] on icon "button" at bounding box center [171, 34] width 3 height 3
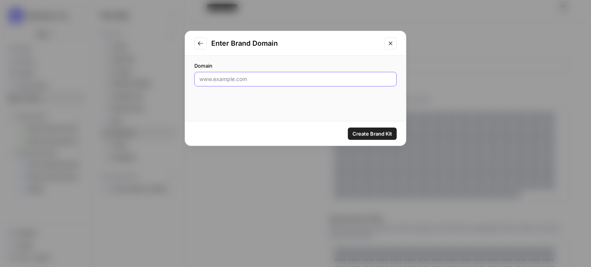
click at [246, 80] on input "Domain" at bounding box center [295, 79] width 192 height 8
paste input "[URL][DOMAIN_NAME]"
type input "[URL][DOMAIN_NAME]"
click at [364, 132] on span "Create Brand Kit" at bounding box center [372, 134] width 40 height 8
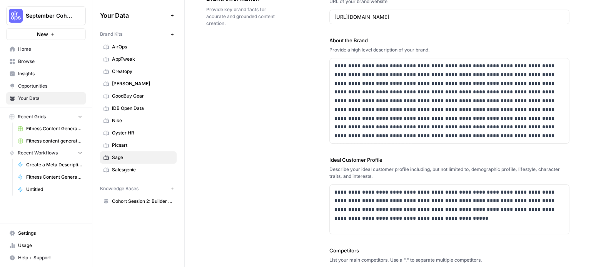
scroll to position [59, 0]
click at [388, 123] on p "**********" at bounding box center [447, 100] width 226 height 79
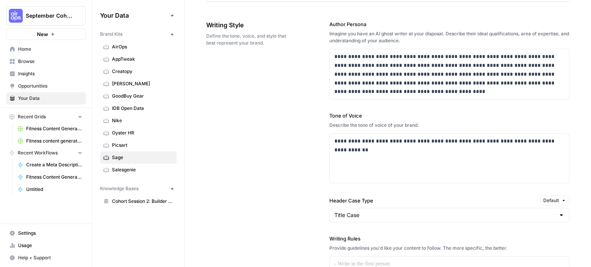
scroll to position [0, 0]
click at [484, 221] on div "**********" at bounding box center [449, 212] width 240 height 414
click at [474, 218] on div "Title Case" at bounding box center [449, 215] width 240 height 15
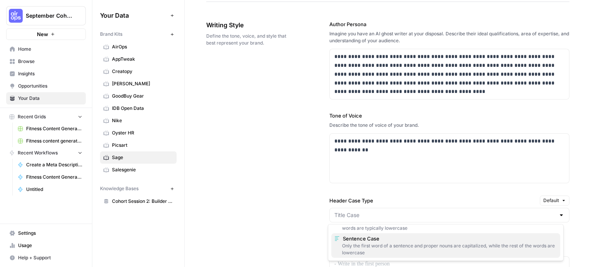
click at [446, 243] on div "Only the first word of a sentence and proper nouns are capitalized, while the r…" at bounding box center [445, 250] width 223 height 14
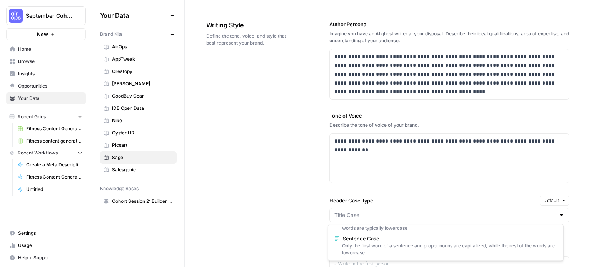
type input "Sentence Case"
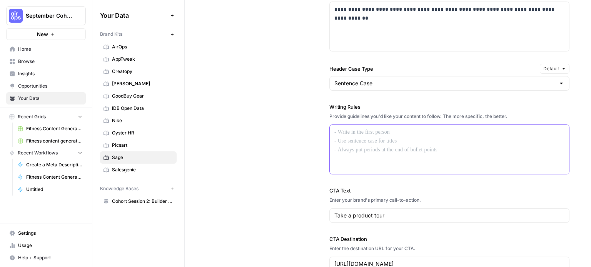
click at [364, 154] on div at bounding box center [449, 149] width 239 height 49
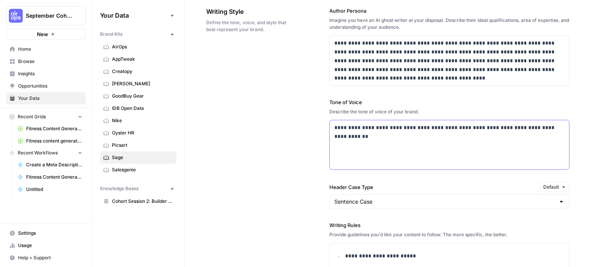
click at [367, 141] on div "**********" at bounding box center [449, 144] width 239 height 49
click at [370, 155] on div "**********" at bounding box center [449, 144] width 239 height 49
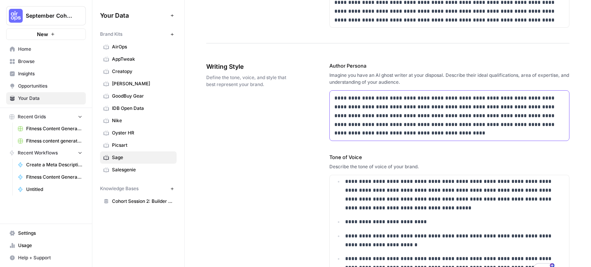
click at [381, 123] on p "**********" at bounding box center [447, 116] width 226 height 44
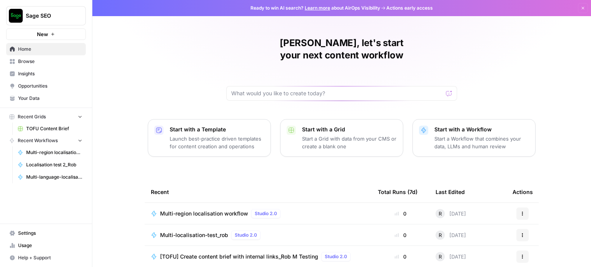
click at [62, 104] on div "Home Browse Insights Opportunities Your Data" at bounding box center [46, 74] width 80 height 62
click at [53, 100] on span "Your Data" at bounding box center [50, 98] width 64 height 7
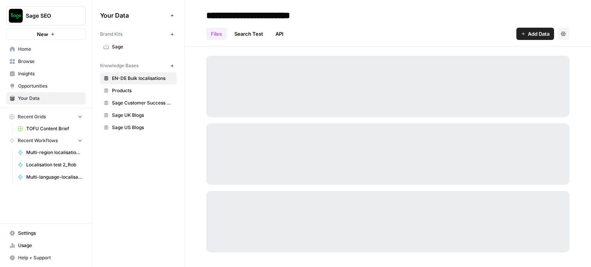
click at [133, 50] on span "Sage" at bounding box center [142, 46] width 61 height 7
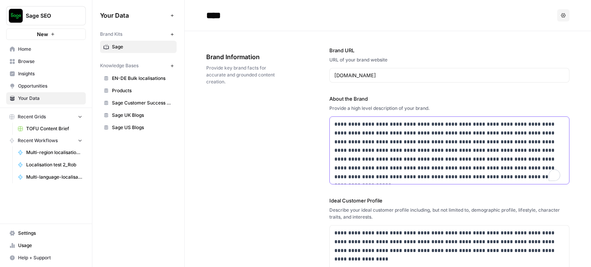
drag, startPoint x: 363, startPoint y: 132, endPoint x: 356, endPoint y: 142, distance: 12.2
click at [356, 142] on p "**********" at bounding box center [447, 150] width 226 height 61
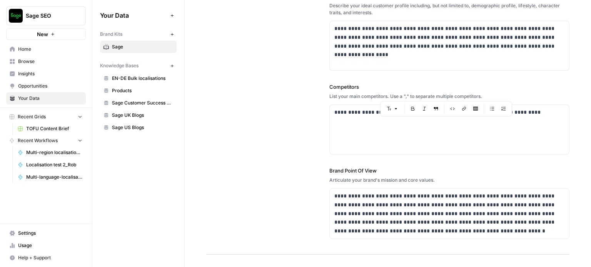
scroll to position [209, 0]
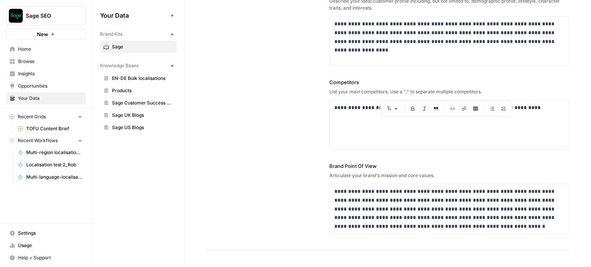
click at [214, 42] on div "**********" at bounding box center [387, 36] width 363 height 428
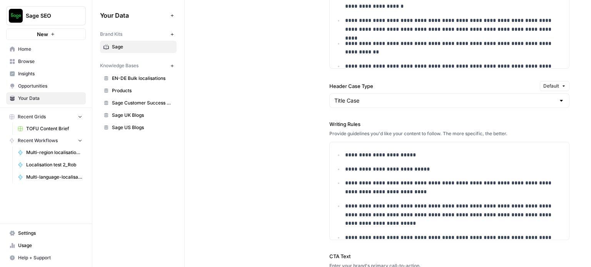
scroll to position [620, 0]
click at [370, 163] on ul "**********" at bounding box center [449, 224] width 230 height 146
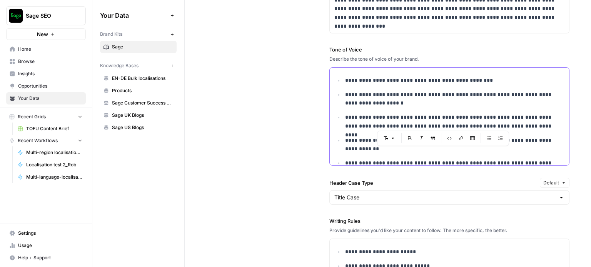
click at [368, 118] on p "**********" at bounding box center [449, 122] width 209 height 18
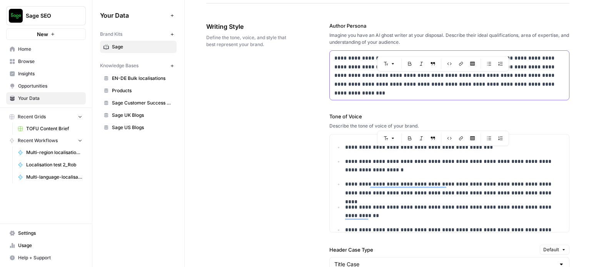
click at [375, 74] on p "**********" at bounding box center [447, 71] width 226 height 35
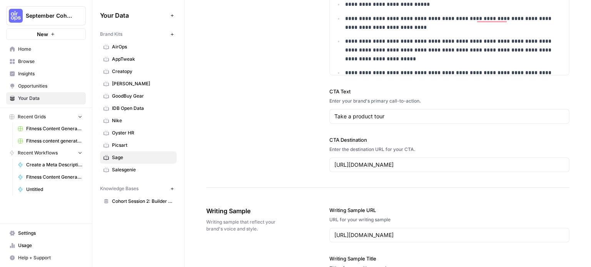
scroll to position [855, 0]
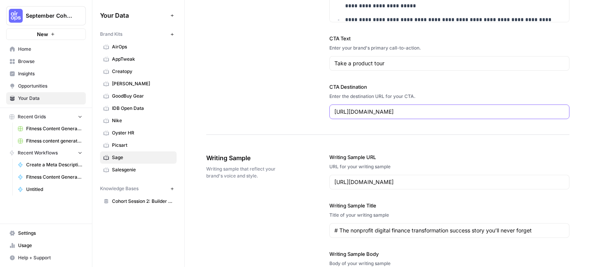
click at [362, 111] on input "https://www.sage.com/#gate-b8d3a602-b3b2-40f3-bec1-d62ba6b26324" at bounding box center [449, 112] width 230 height 8
paste input "en-gb/sage-business-cloud/sage-accounting/"
click at [384, 112] on input "https://www.sage.com/en-gb/sage-business-cloud/sage-accounting/" at bounding box center [449, 112] width 230 height 8
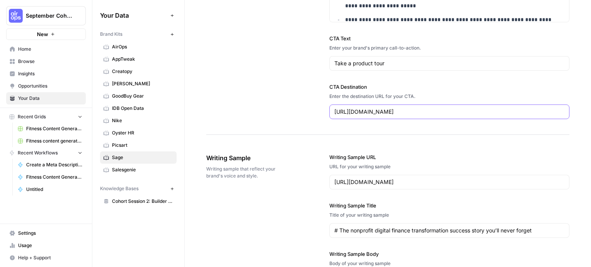
click at [384, 112] on input "https://www.sage.com/en-gb/sage-business-cloud/sage-accounting/" at bounding box center [449, 112] width 230 height 8
paste input "us/sage-business-cloud/intacct"
type input "[URL][DOMAIN_NAME]"
click at [368, 60] on input "Take a product tour" at bounding box center [449, 64] width 230 height 8
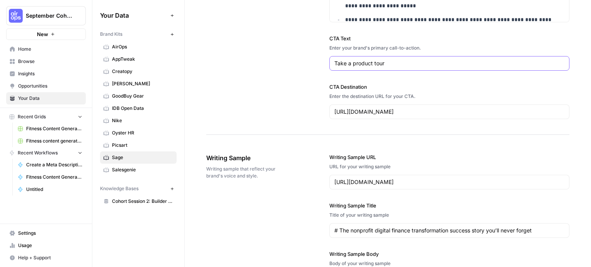
paste input "Discover [PERSON_NAME]'s business management solutions and take a product tour."
type input "Discover [PERSON_NAME]'s business management solutions and take a product tour."
click at [402, 176] on div "https://www.sage.com/en-us/blog/the-nonprofit-digital-finance-transformation-su…" at bounding box center [449, 182] width 240 height 15
paste input "accounts-payable-asset-or-liability"
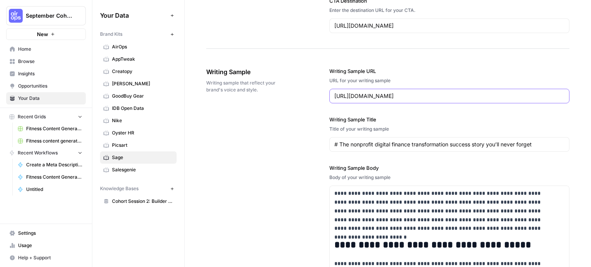
scroll to position [941, 0]
type input "[URL][DOMAIN_NAME]"
click at [359, 145] on input "# The nonprofit digital finance transformation success story you’ll never forget" at bounding box center [449, 145] width 230 height 8
paste input "Is accounts payable an asset or a liability?"
type input "# Is accounts payable an asset or a liability?"
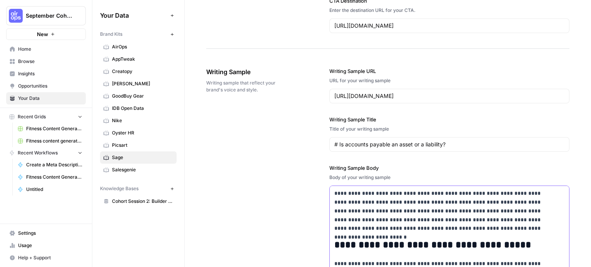
click at [372, 225] on p "**********" at bounding box center [444, 211] width 220 height 44
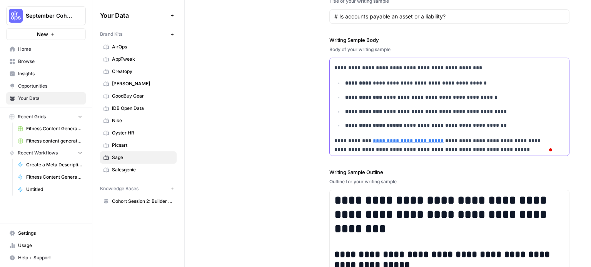
scroll to position [1153, 0]
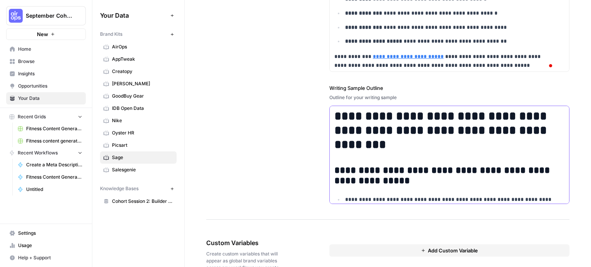
click at [373, 167] on h2 "**********" at bounding box center [444, 176] width 220 height 22
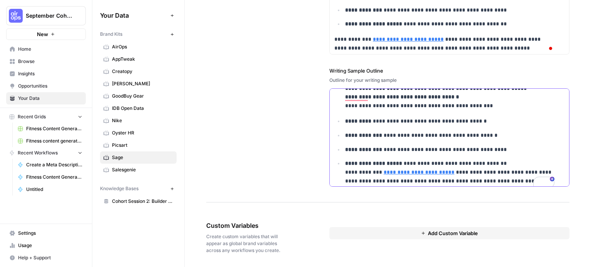
scroll to position [844, 0]
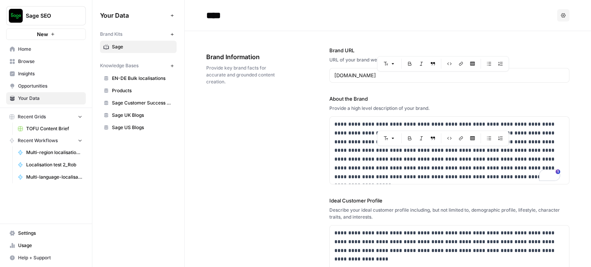
scroll to position [781, 0]
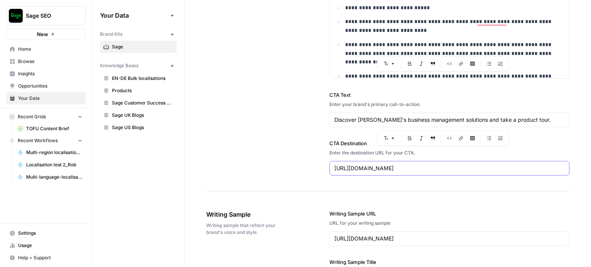
click at [383, 165] on input "[URL][DOMAIN_NAME]" at bounding box center [449, 169] width 230 height 8
click at [366, 114] on div "Discover [PERSON_NAME]'s business management solutions and take a product tour." at bounding box center [449, 120] width 240 height 15
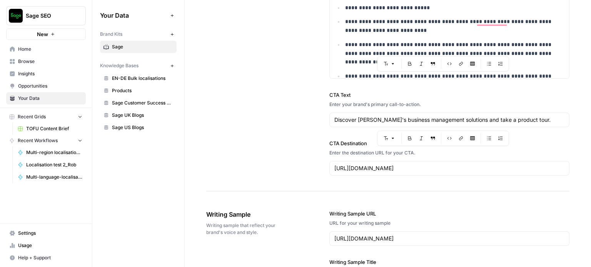
click at [366, 114] on div "Discover [PERSON_NAME]'s business management solutions and take a product tour." at bounding box center [449, 120] width 240 height 15
click at [364, 117] on input "Discover [PERSON_NAME]'s business management solutions and take a product tour." at bounding box center [449, 120] width 230 height 8
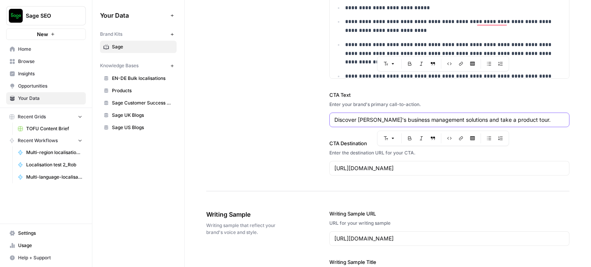
click at [364, 117] on input "Discover [PERSON_NAME]'s business management solutions and take a product tour." at bounding box center [449, 120] width 230 height 8
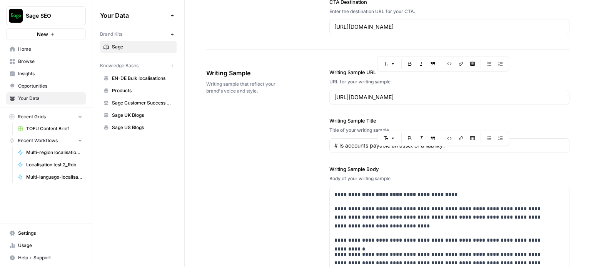
scroll to position [924, 0]
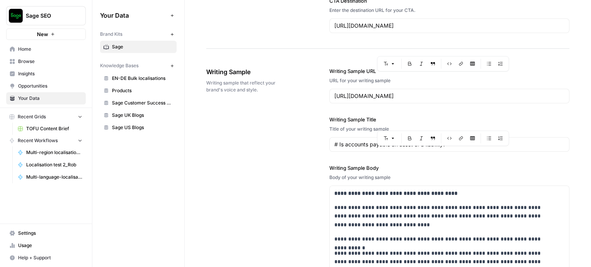
click at [384, 98] on div "[URL][DOMAIN_NAME]" at bounding box center [449, 96] width 240 height 15
click at [356, 138] on div "# Is accounts payable an asset or a liability?" at bounding box center [449, 144] width 240 height 15
click at [394, 225] on p "**********" at bounding box center [444, 216] width 220 height 26
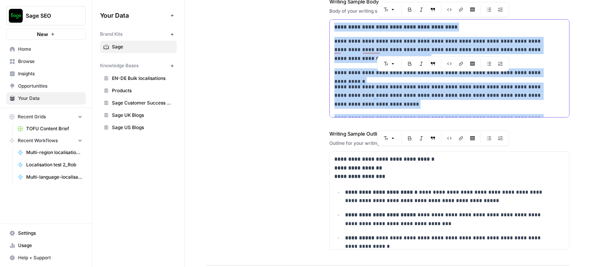
scroll to position [1090, 0]
click at [350, 190] on strong "**********" at bounding box center [381, 192] width 72 height 5
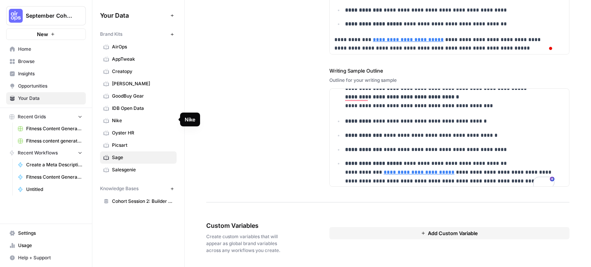
click at [138, 118] on span "Nike" at bounding box center [142, 120] width 61 height 7
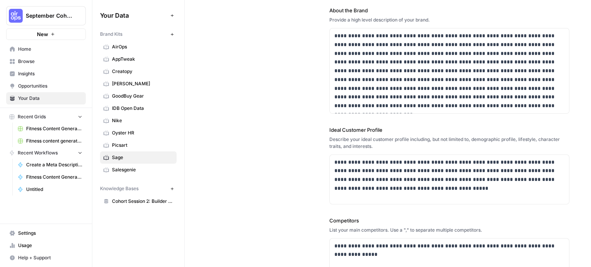
scroll to position [94, 0]
